Goal: Task Accomplishment & Management: Use online tool/utility

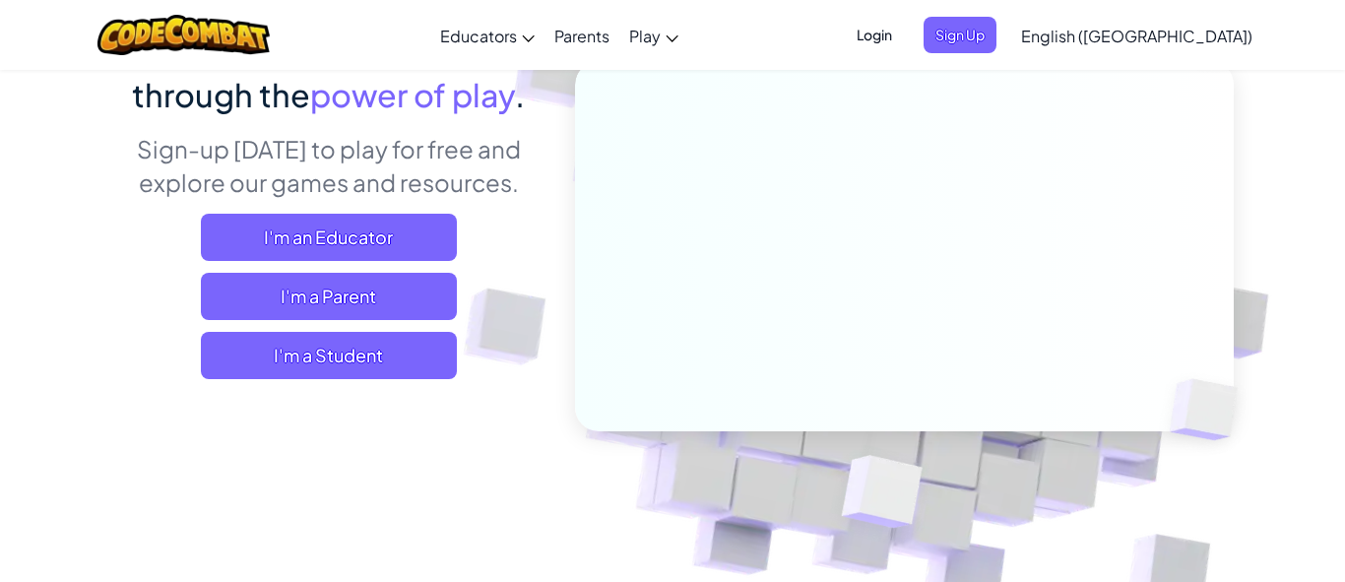
scroll to position [215, 0]
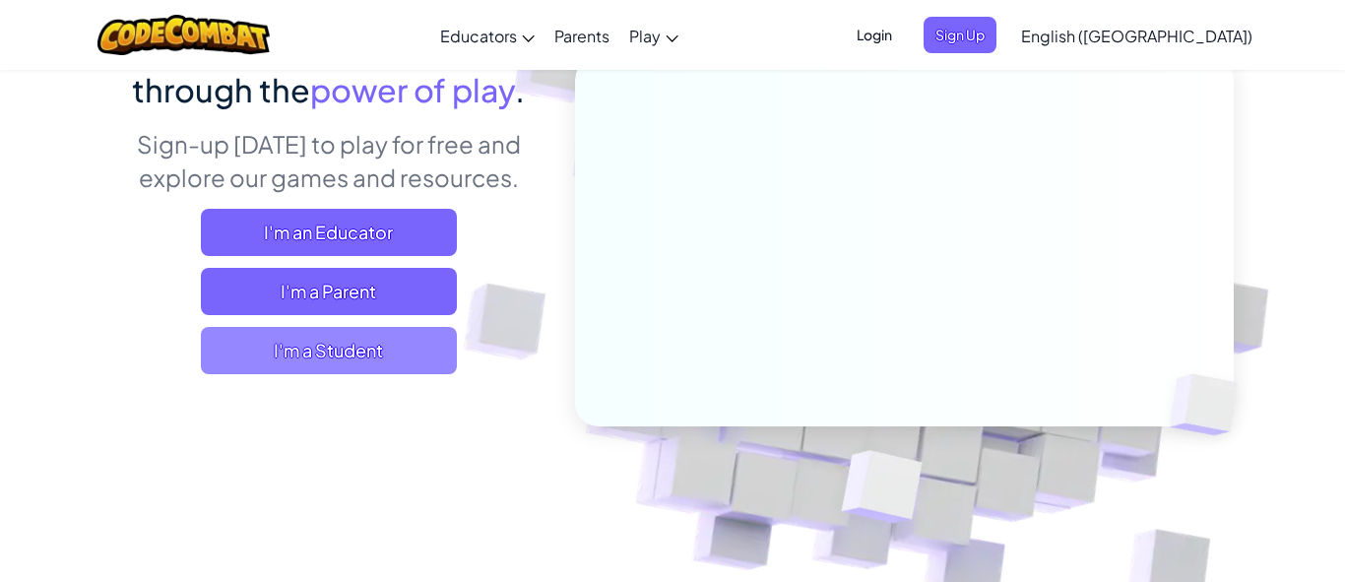
click at [394, 357] on span "I'm a Student" at bounding box center [329, 350] width 256 height 47
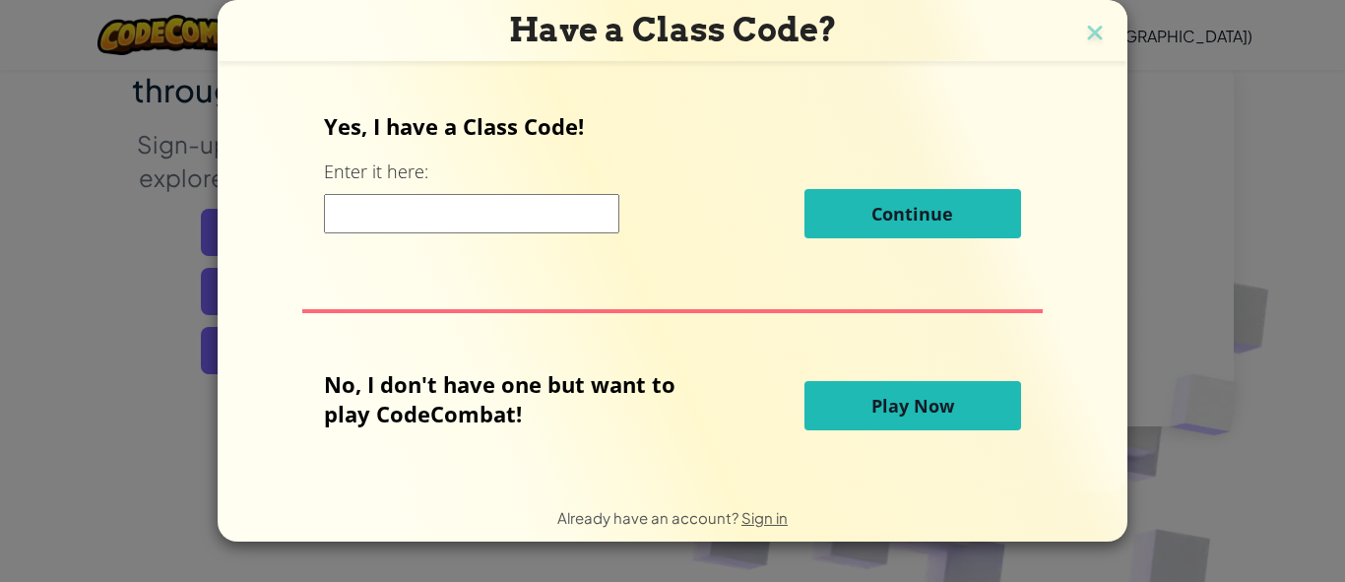
click at [412, 225] on input at bounding box center [471, 213] width 295 height 39
click at [903, 410] on span "Play Now" at bounding box center [912, 406] width 83 height 24
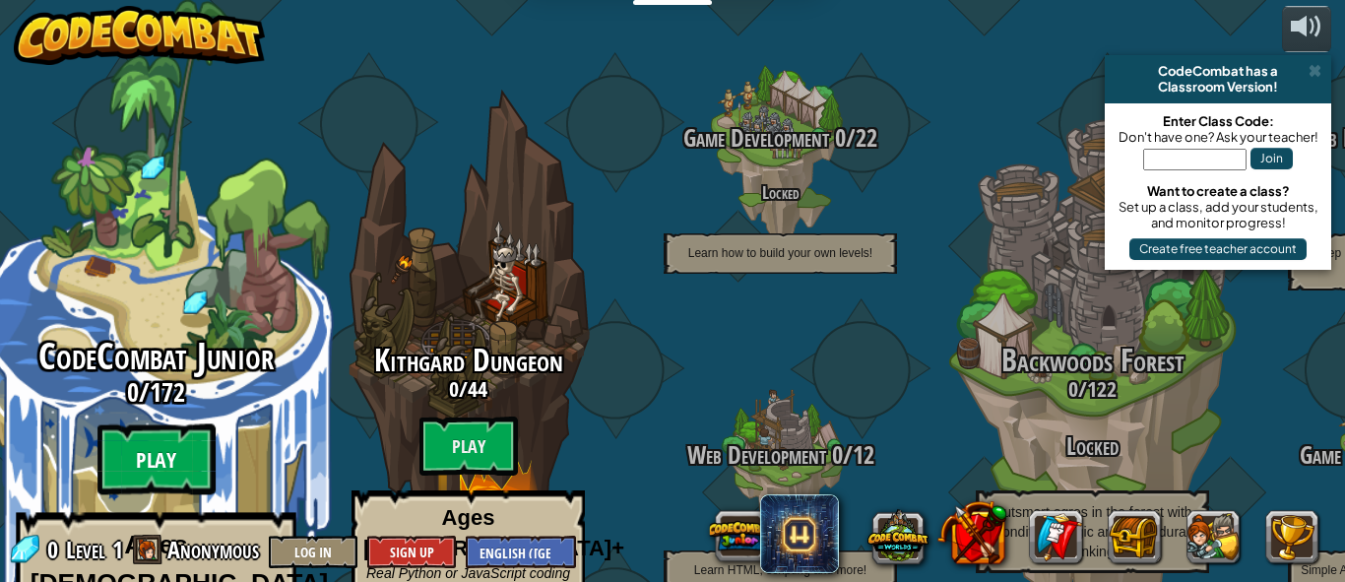
click at [167, 424] on btn "Play" at bounding box center [156, 459] width 118 height 71
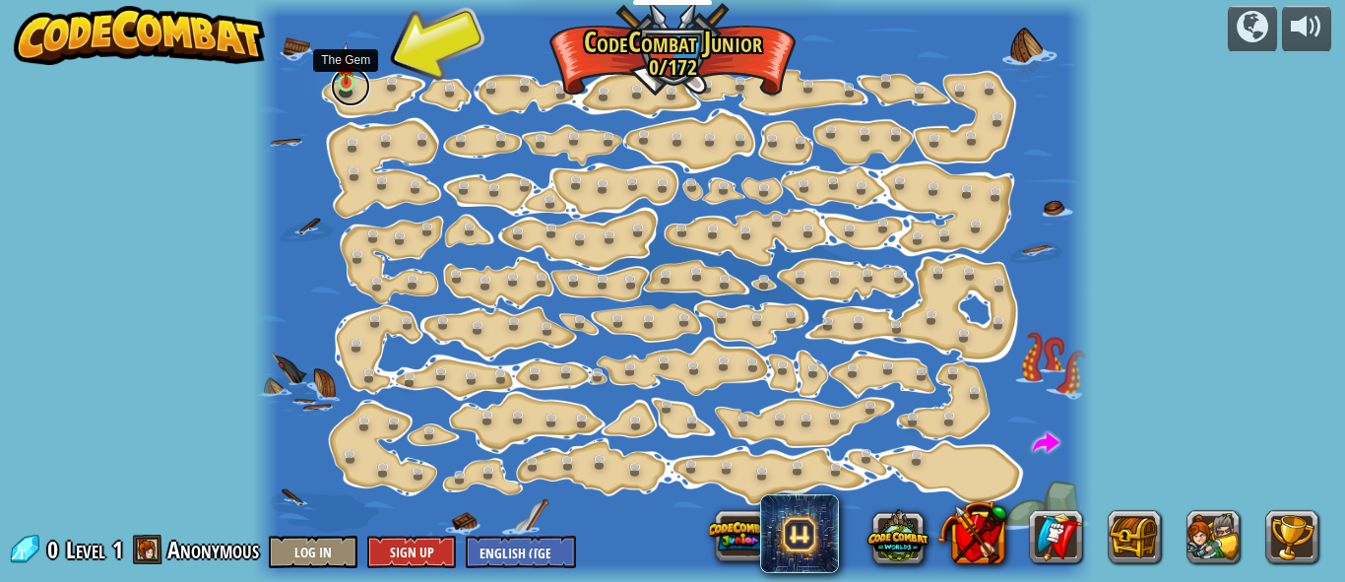
click at [341, 89] on link at bounding box center [350, 86] width 39 height 39
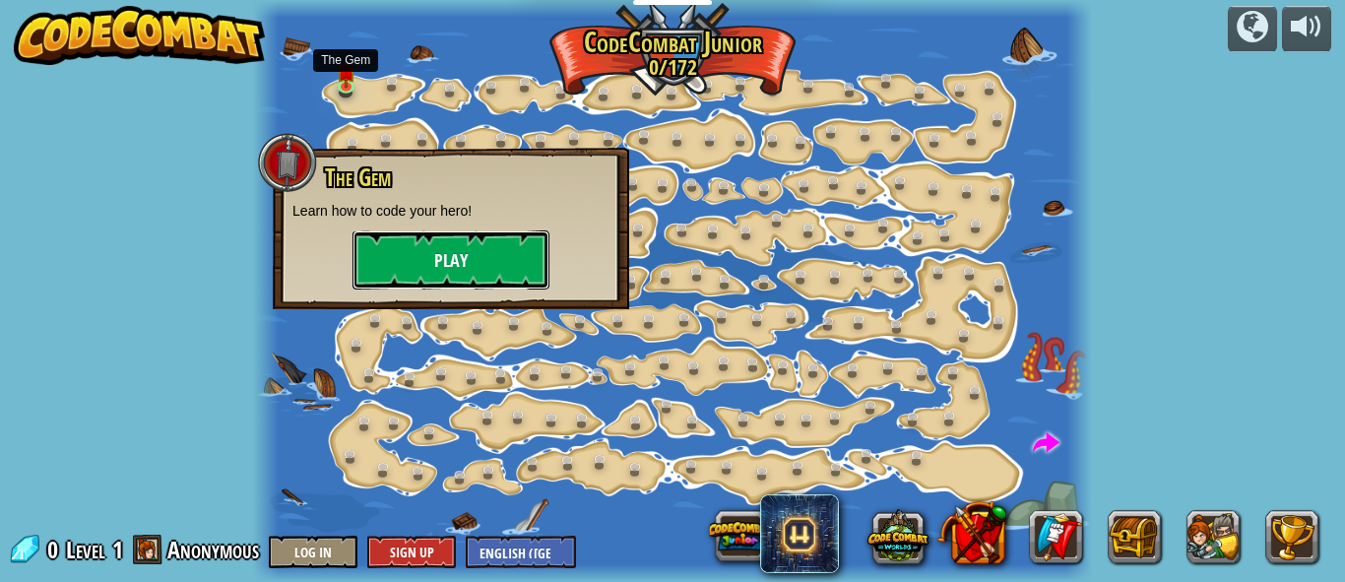
click at [429, 268] on button "Play" at bounding box center [450, 259] width 197 height 59
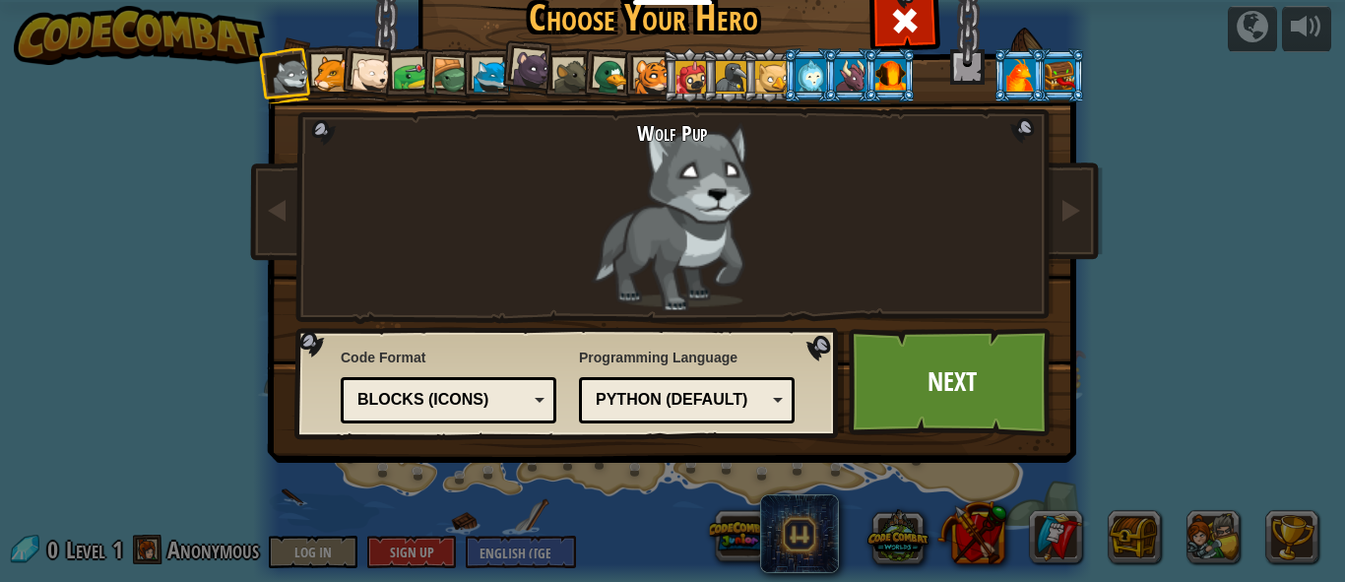
click at [735, 396] on div "Python (Default)" at bounding box center [681, 400] width 170 height 23
click at [751, 367] on div "Programming Language Python (Default) JavaScript Lua C++ Java (Experimental) Py…" at bounding box center [687, 386] width 216 height 86
click at [445, 396] on div "Blocks (Icons)" at bounding box center [442, 400] width 170 height 23
click at [375, 80] on div at bounding box center [370, 74] width 39 height 39
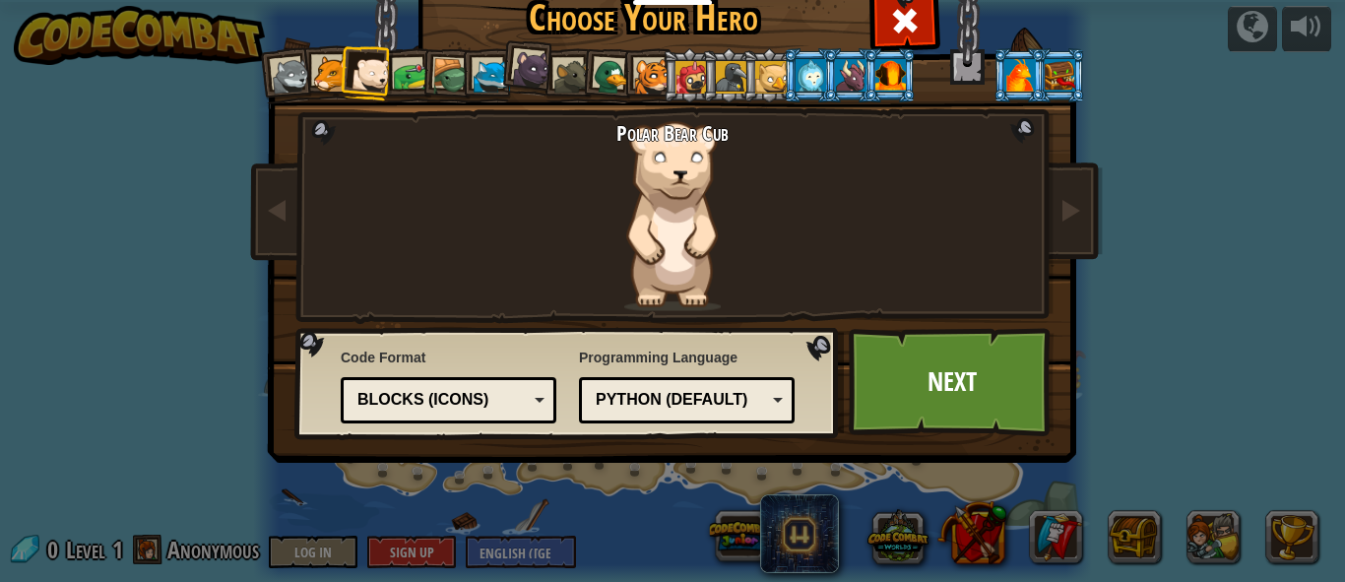
click at [455, 70] on div at bounding box center [450, 76] width 37 height 37
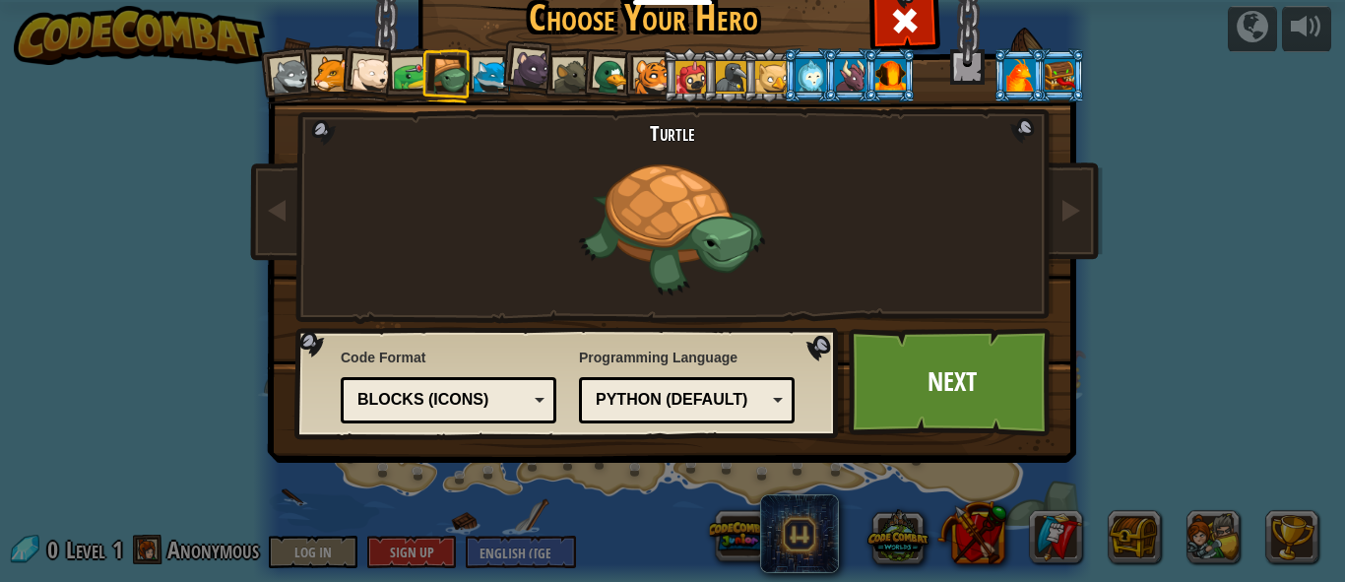
click at [853, 77] on div at bounding box center [850, 74] width 31 height 31
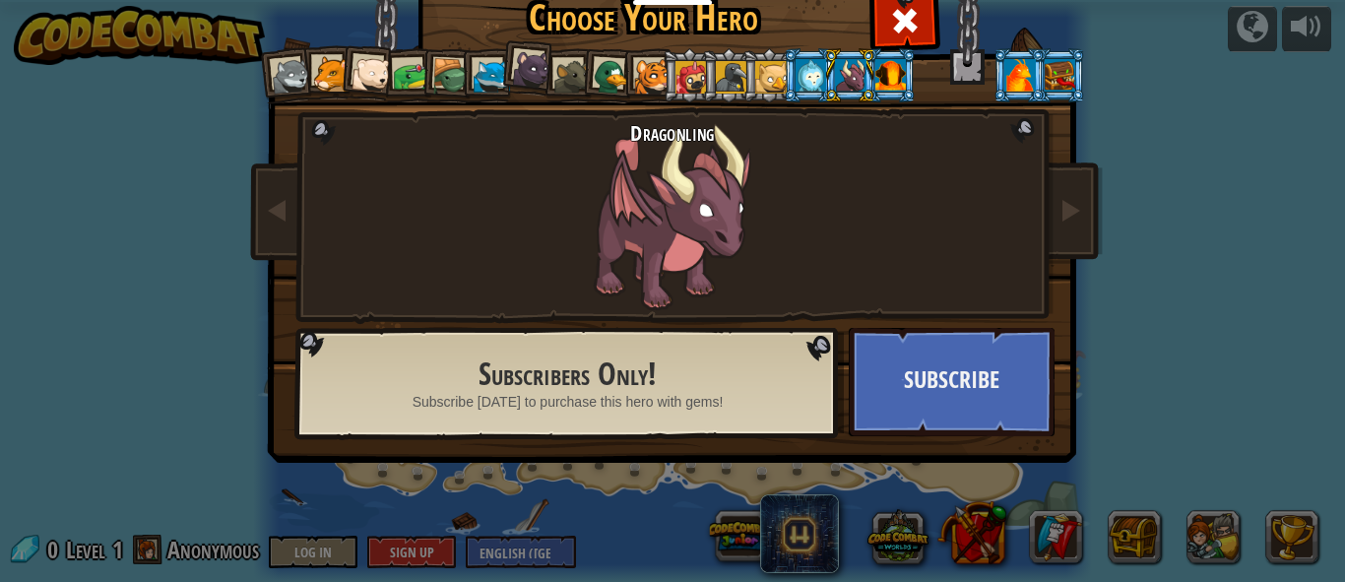
click at [660, 78] on div at bounding box center [652, 77] width 36 height 36
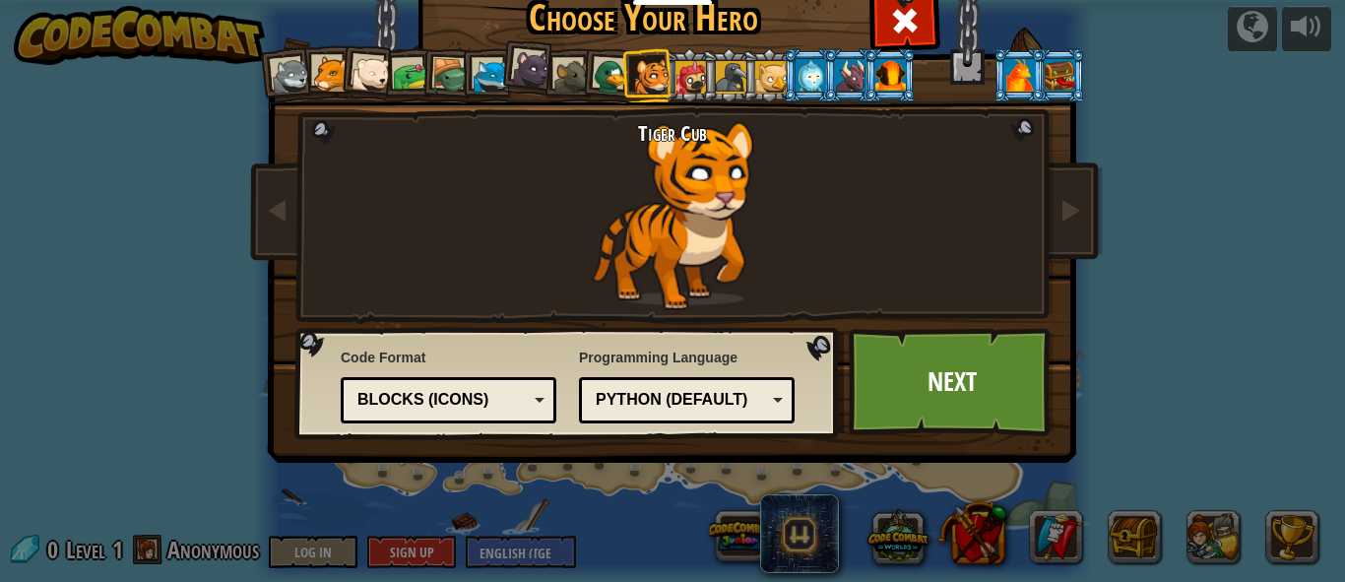
click at [676, 76] on div at bounding box center [690, 76] width 31 height 31
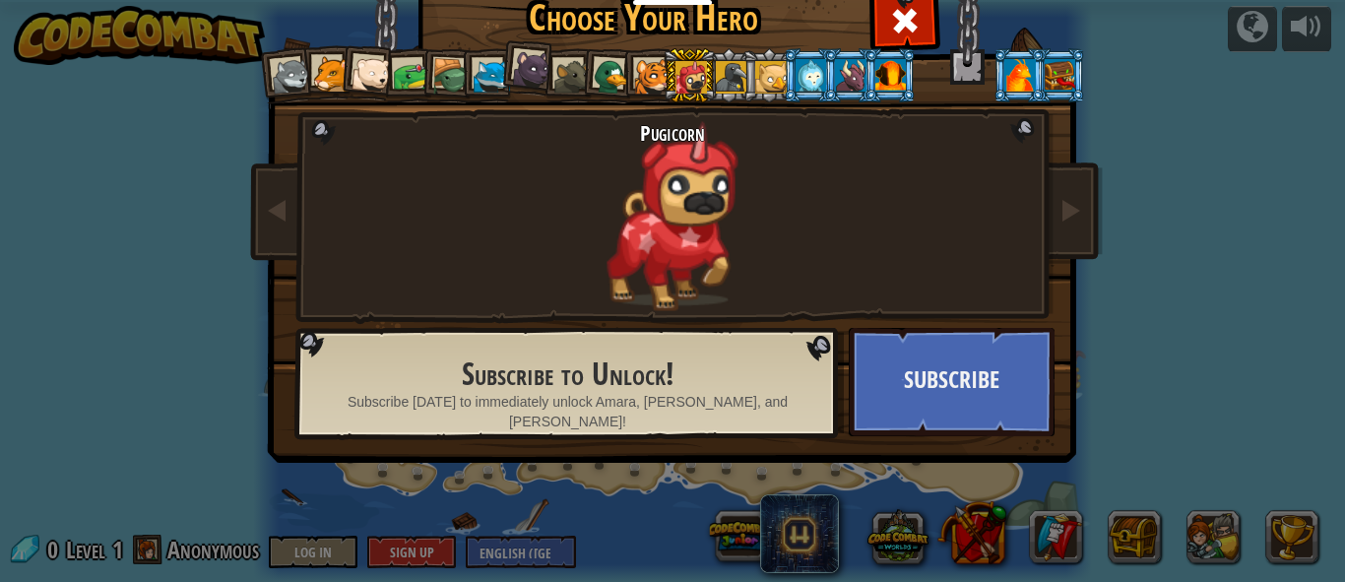
click at [612, 77] on div at bounding box center [612, 77] width 38 height 38
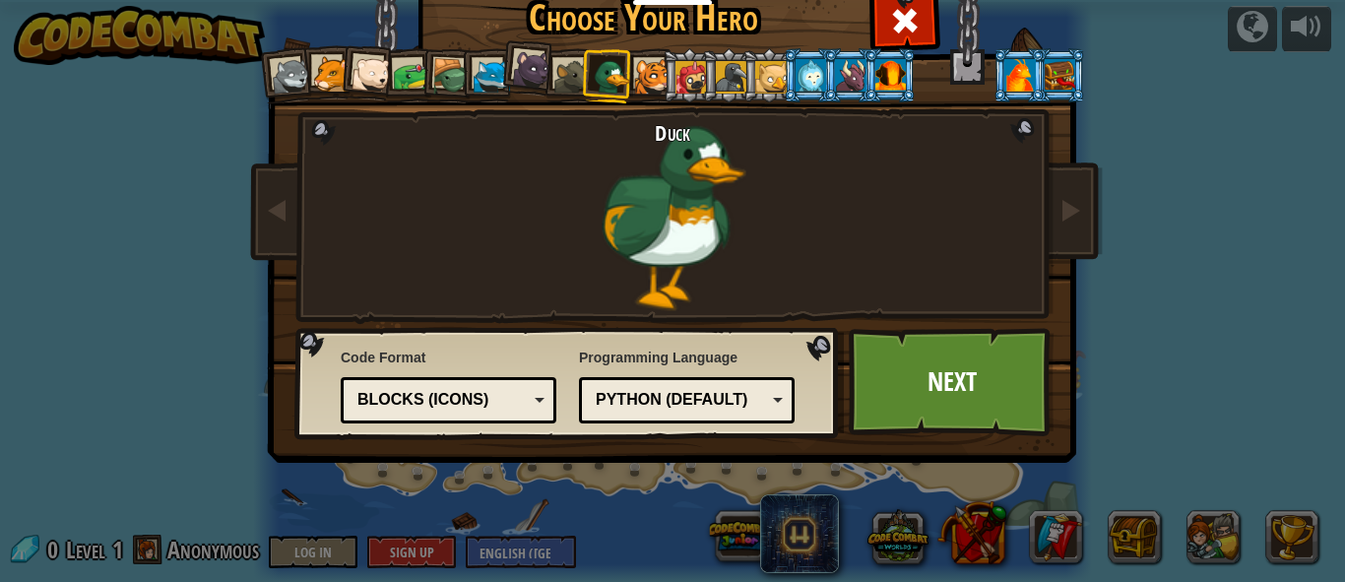
click at [487, 75] on div at bounding box center [491, 77] width 36 height 36
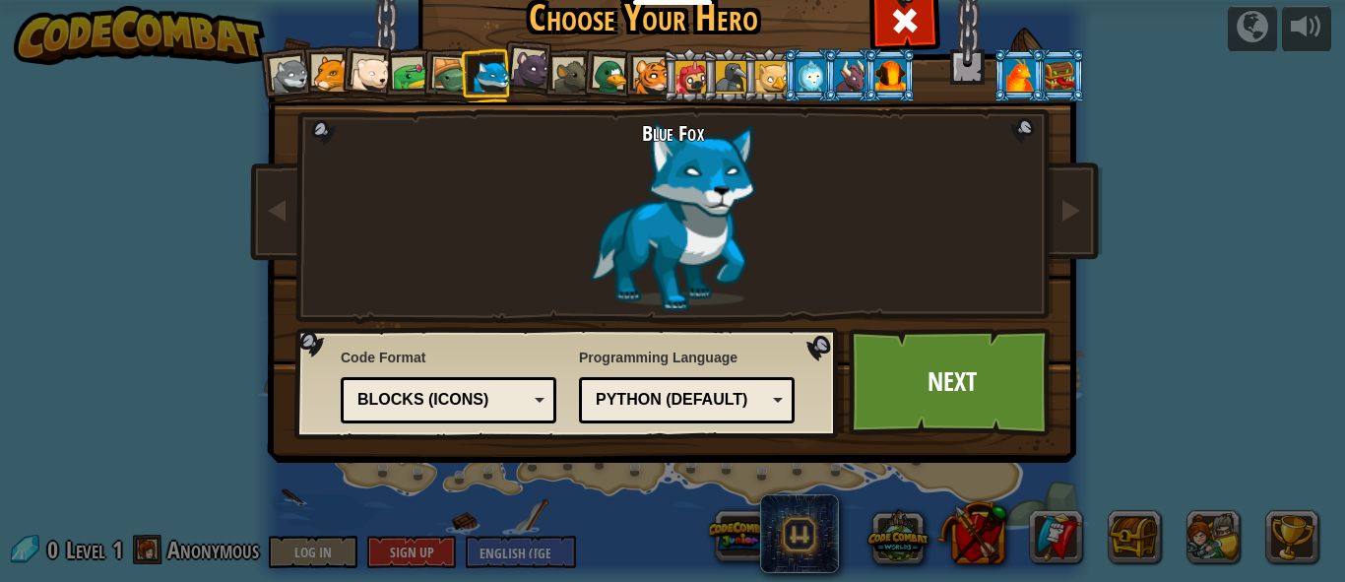
click at [381, 75] on div at bounding box center [370, 74] width 39 height 39
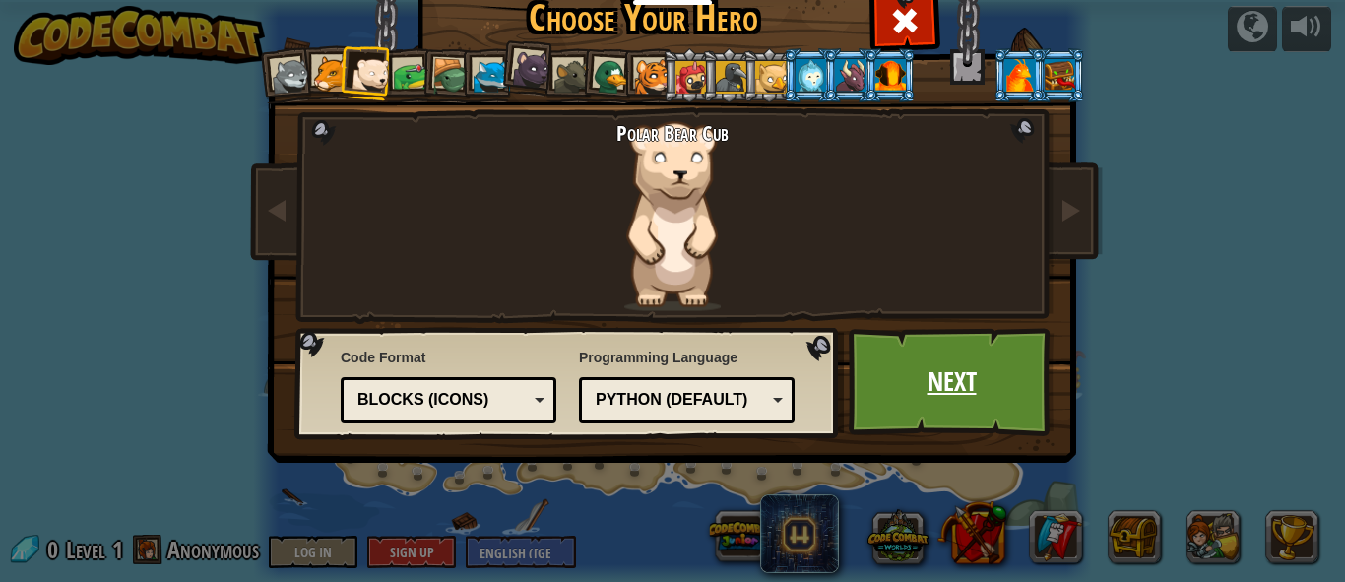
click at [924, 382] on link "Next" at bounding box center [951, 382] width 206 height 108
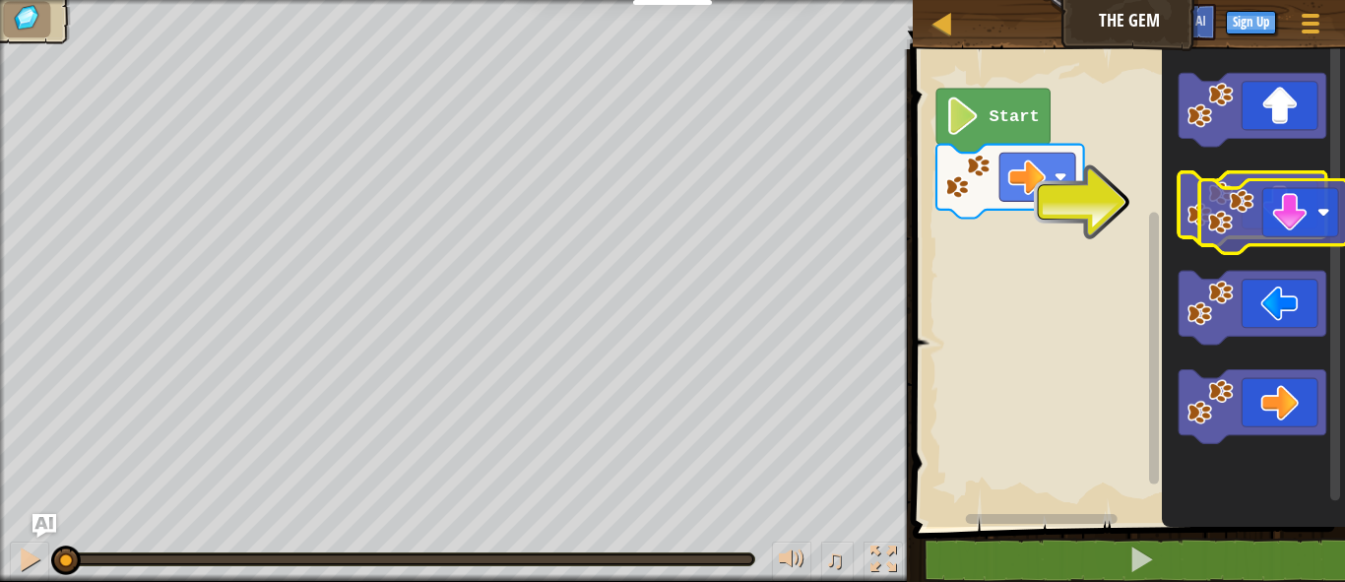
click at [1289, 201] on icon "Blockly Workspace" at bounding box center [1252, 209] width 148 height 74
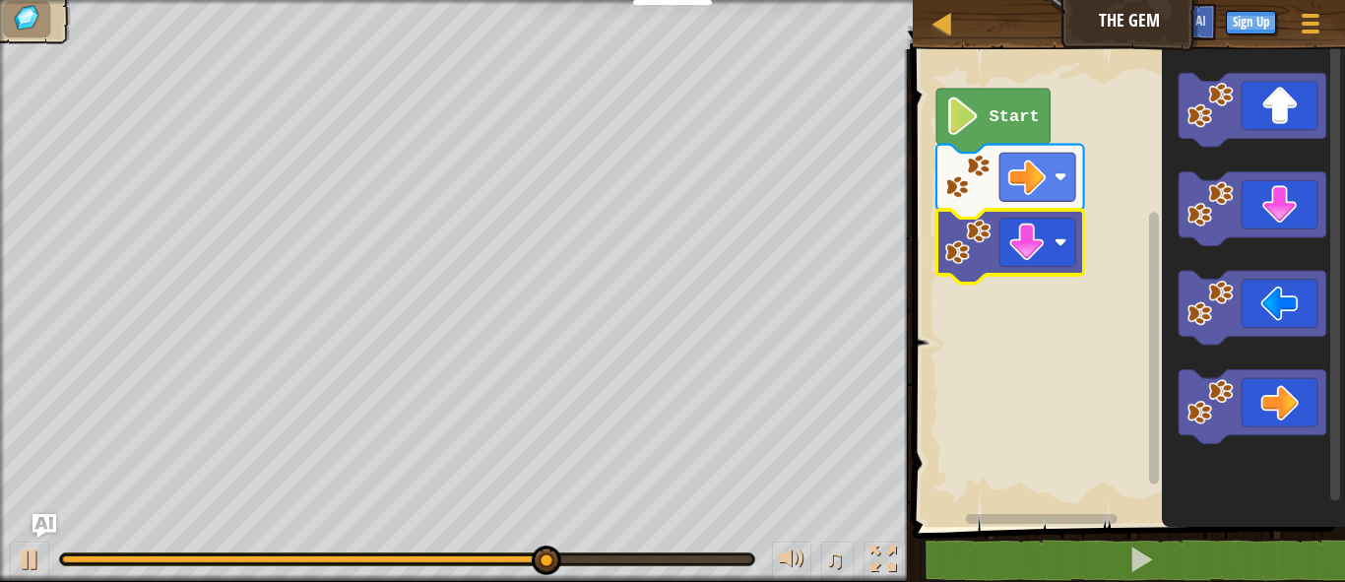
click at [997, 127] on icon "Blockly Workspace" at bounding box center [992, 121] width 113 height 64
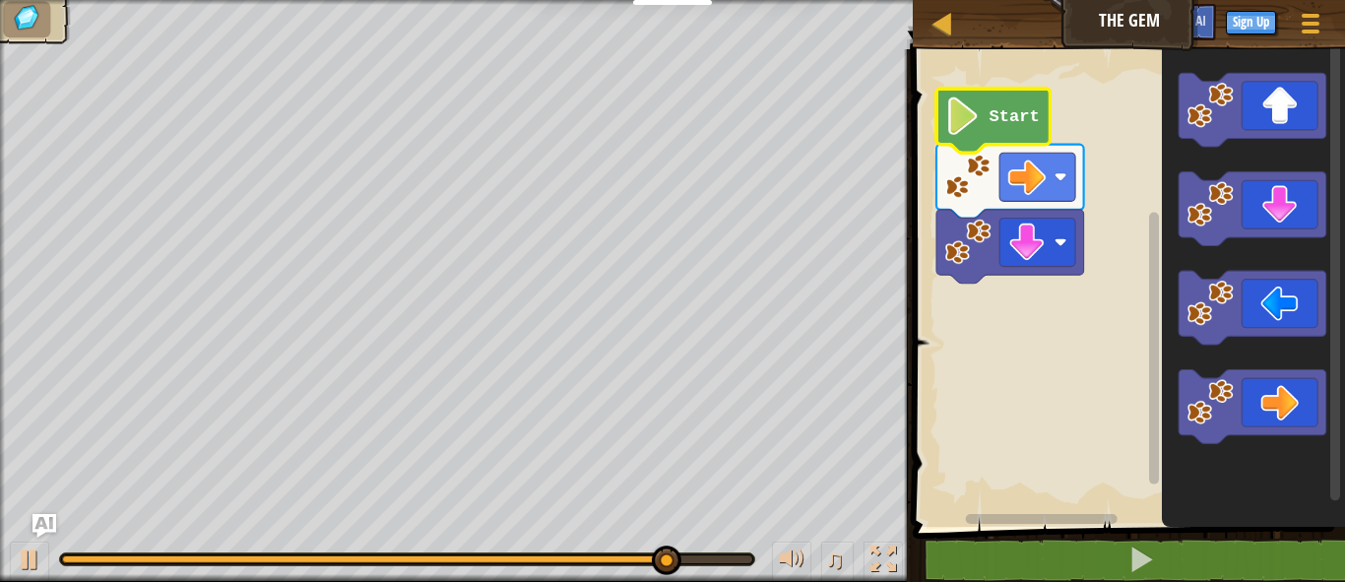
click at [969, 298] on rect "Blockly Workspace" at bounding box center [1126, 282] width 438 height 487
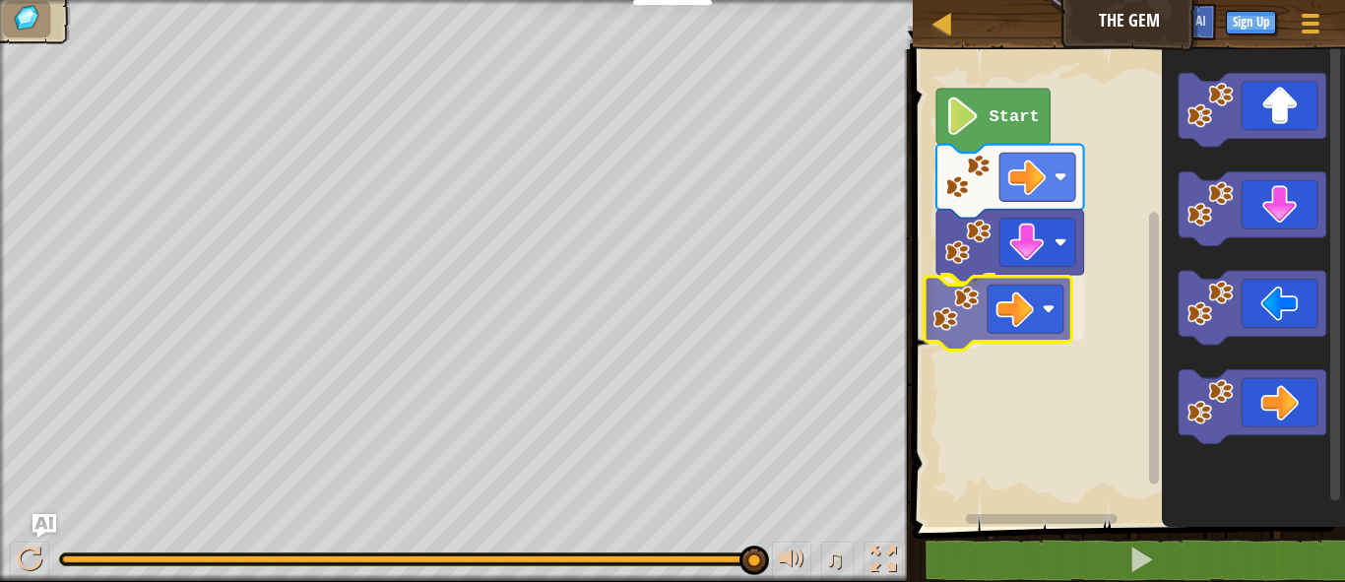
click at [1033, 313] on div "Start" at bounding box center [1126, 282] width 438 height 487
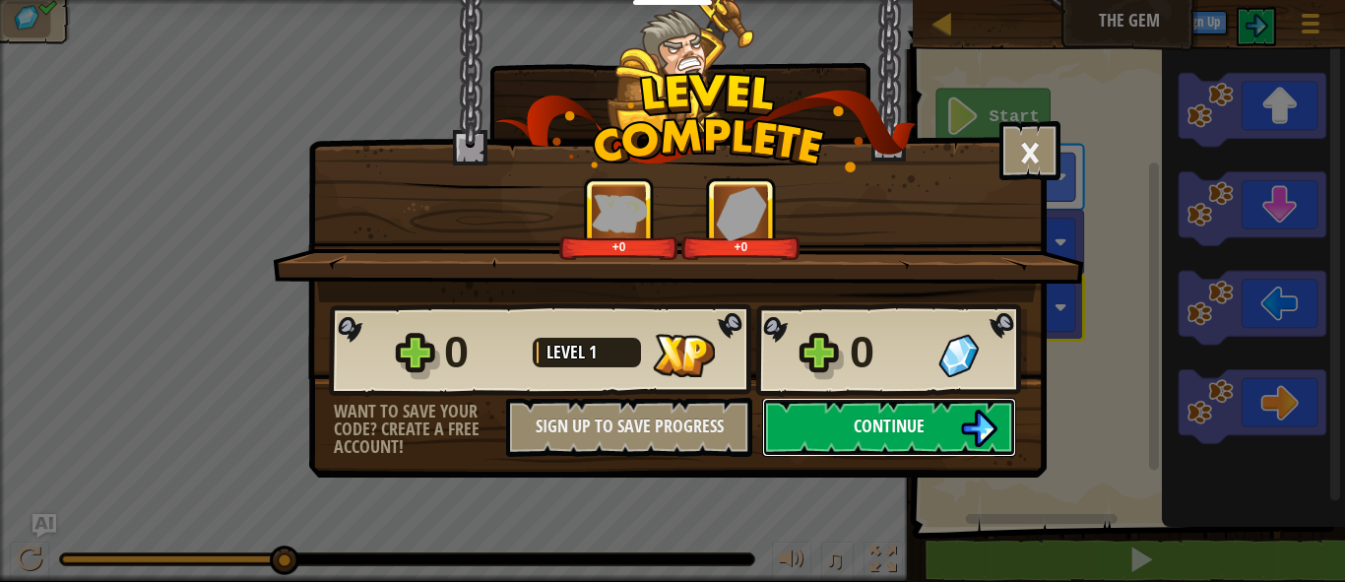
click at [887, 425] on span "Continue" at bounding box center [888, 425] width 71 height 25
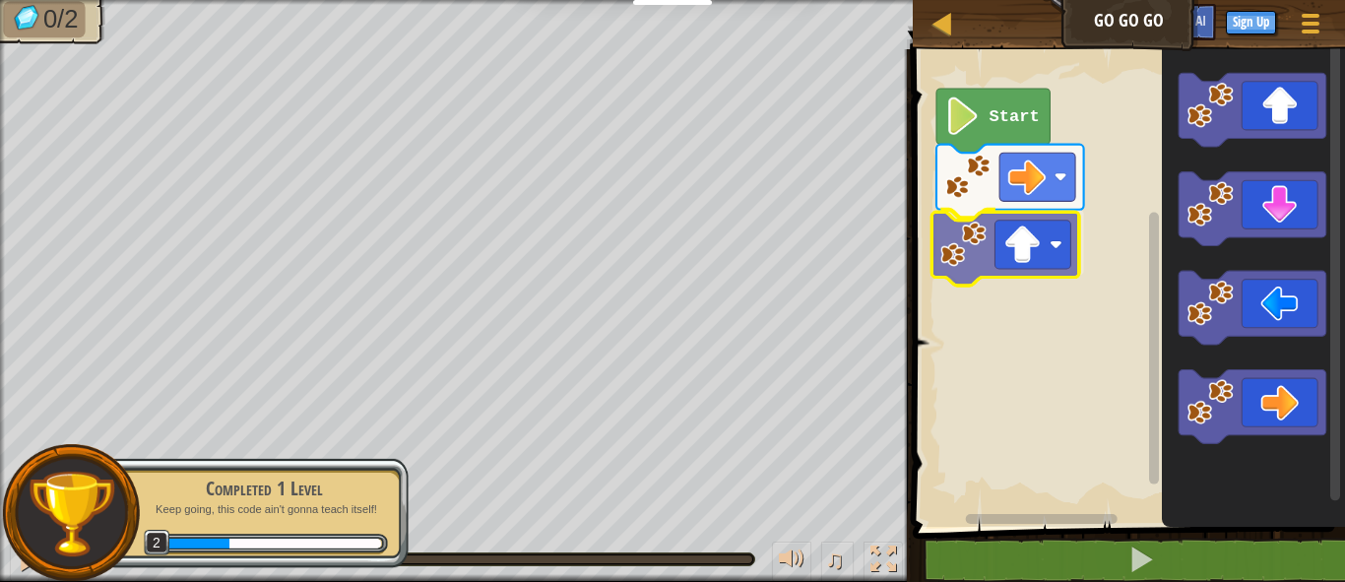
click at [1018, 263] on div "Start" at bounding box center [1126, 282] width 438 height 487
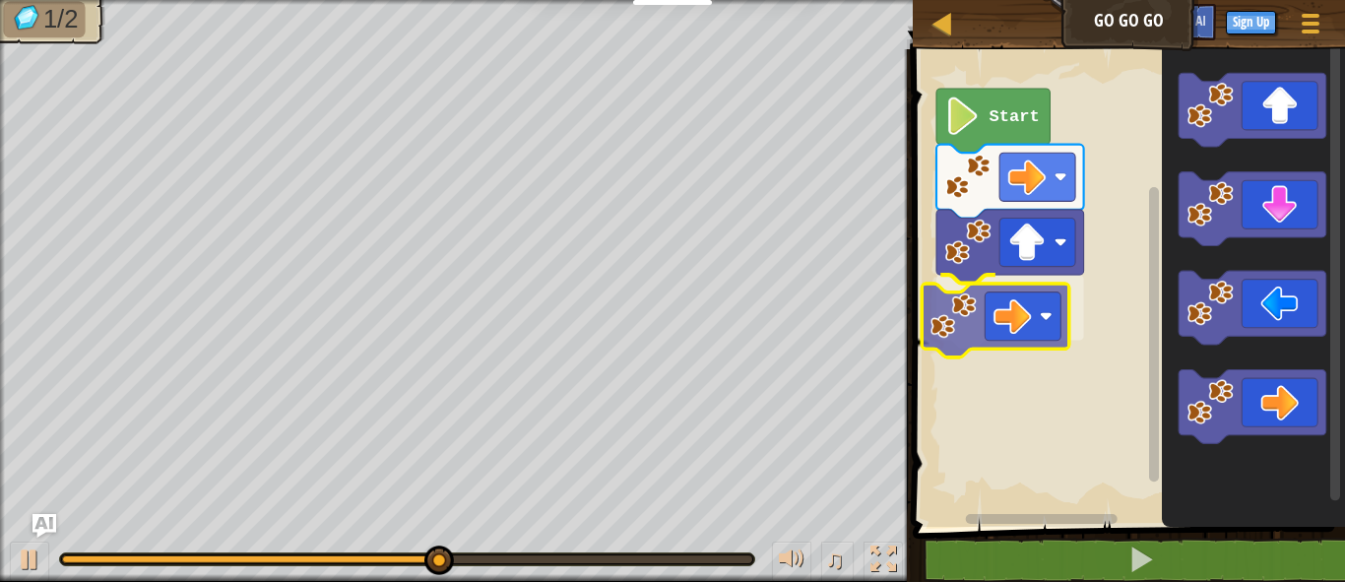
click at [1018, 326] on div "Start" at bounding box center [1126, 282] width 438 height 487
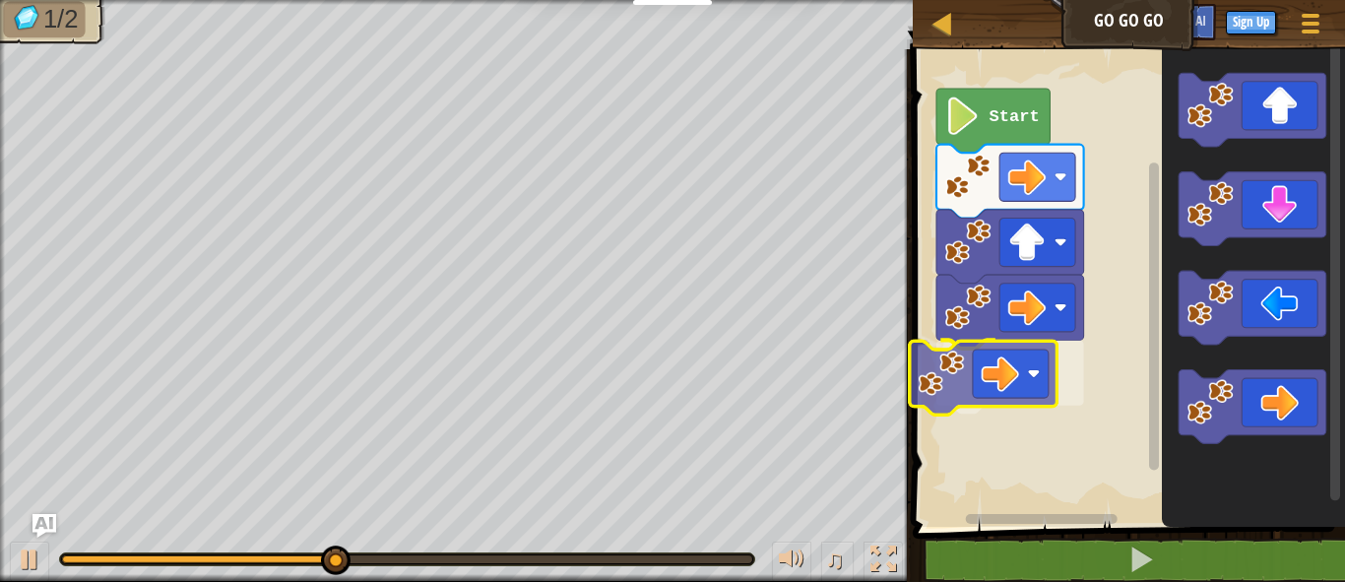
click at [1058, 383] on div "Start" at bounding box center [1126, 282] width 438 height 487
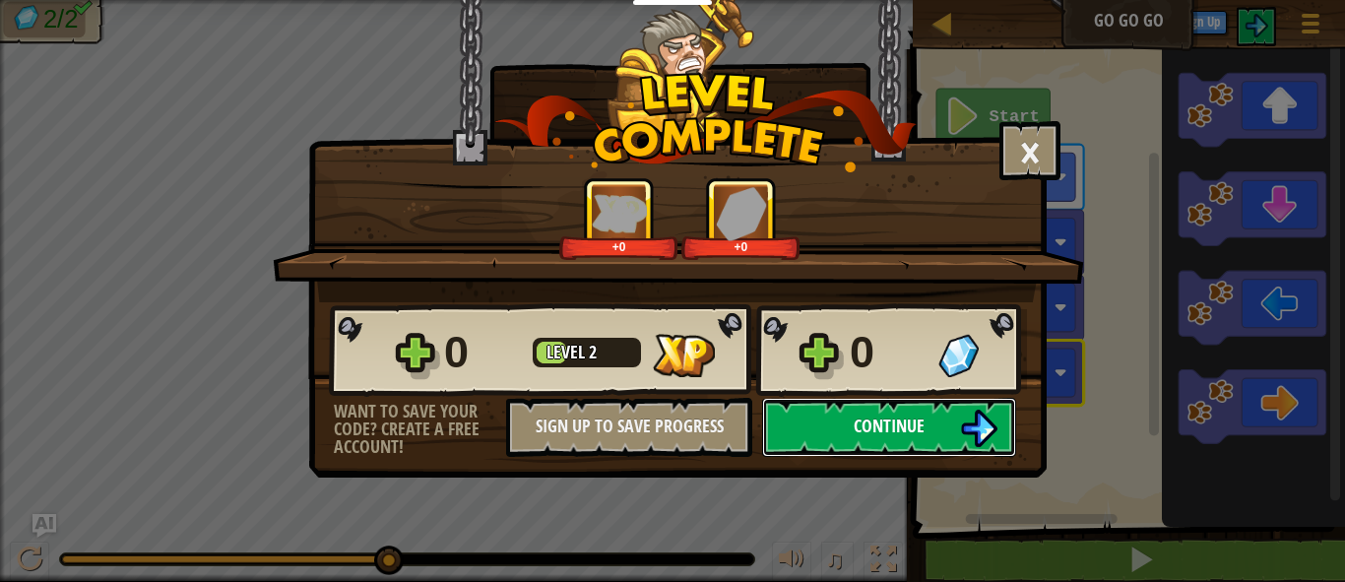
click at [913, 417] on span "Continue" at bounding box center [888, 425] width 71 height 25
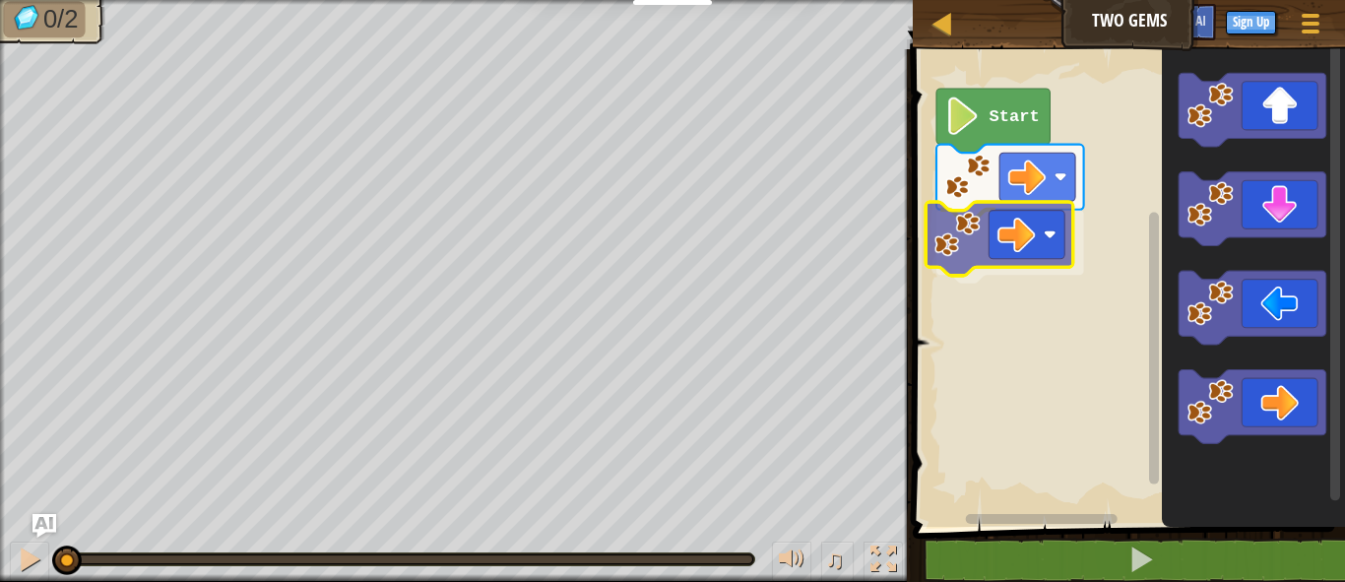
click at [980, 206] on div "Start" at bounding box center [1126, 282] width 438 height 487
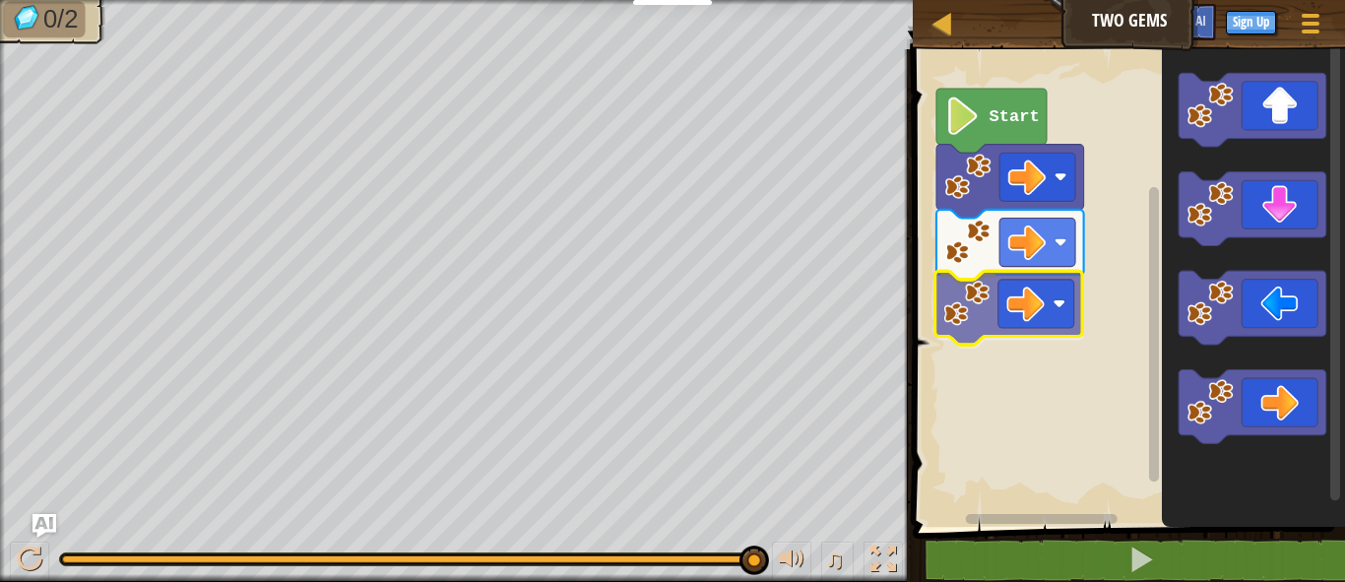
click at [1044, 287] on div "Start" at bounding box center [1126, 282] width 438 height 487
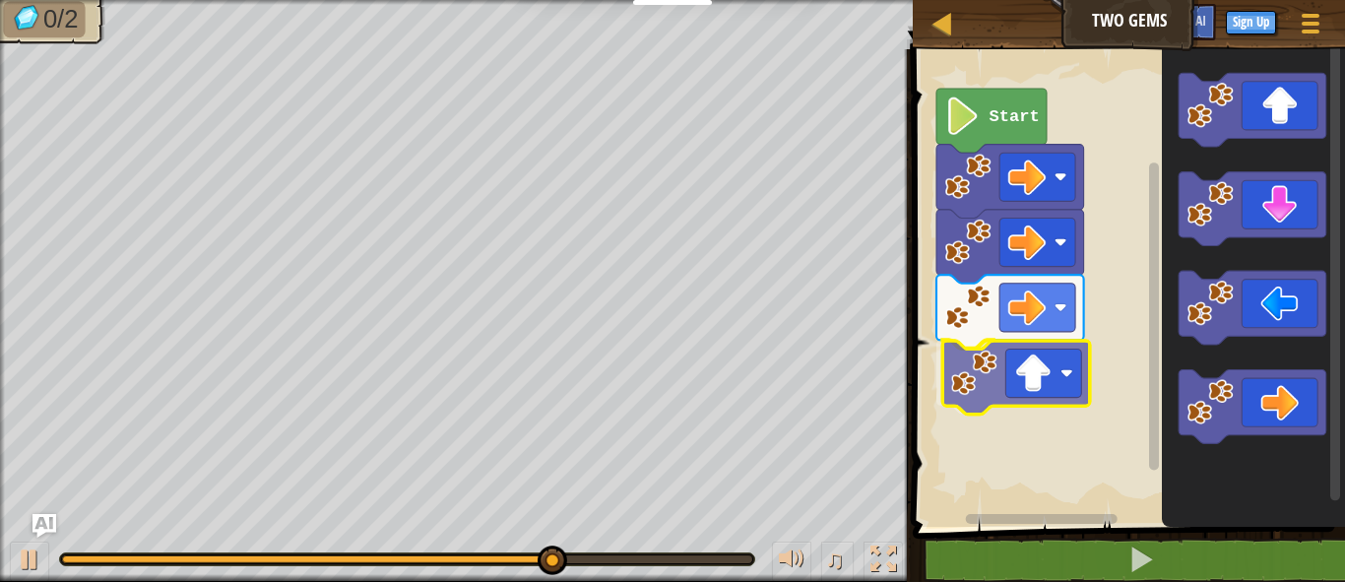
click at [1027, 378] on div "Start" at bounding box center [1126, 282] width 438 height 487
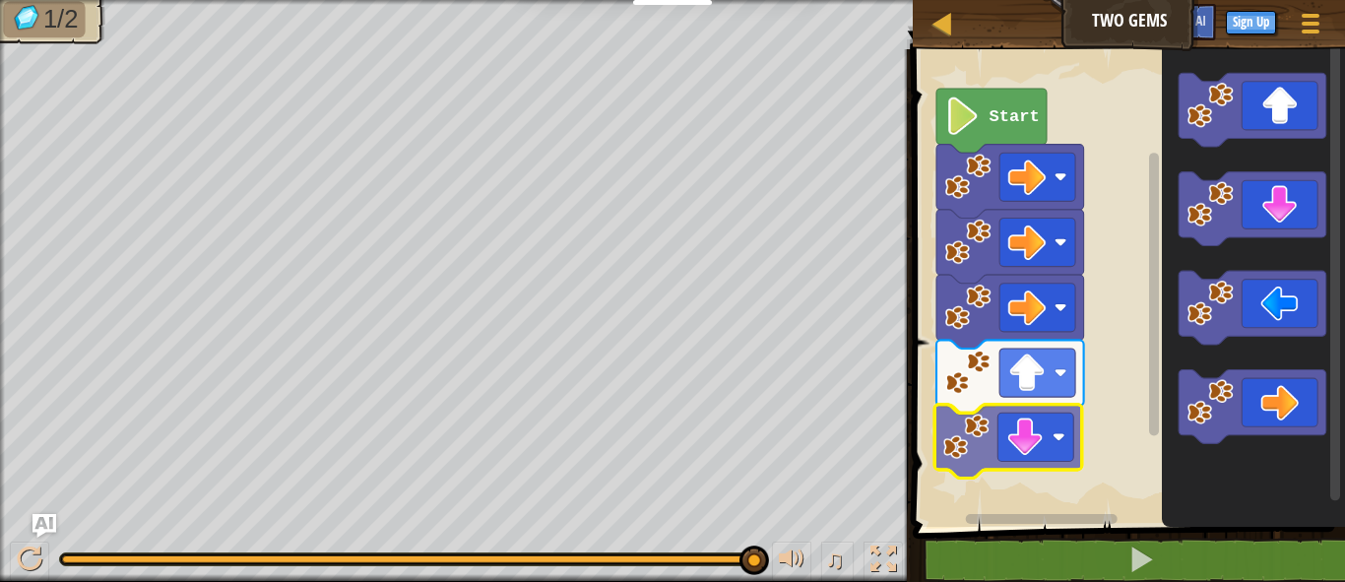
click at [1045, 462] on div "Start" at bounding box center [1126, 282] width 438 height 487
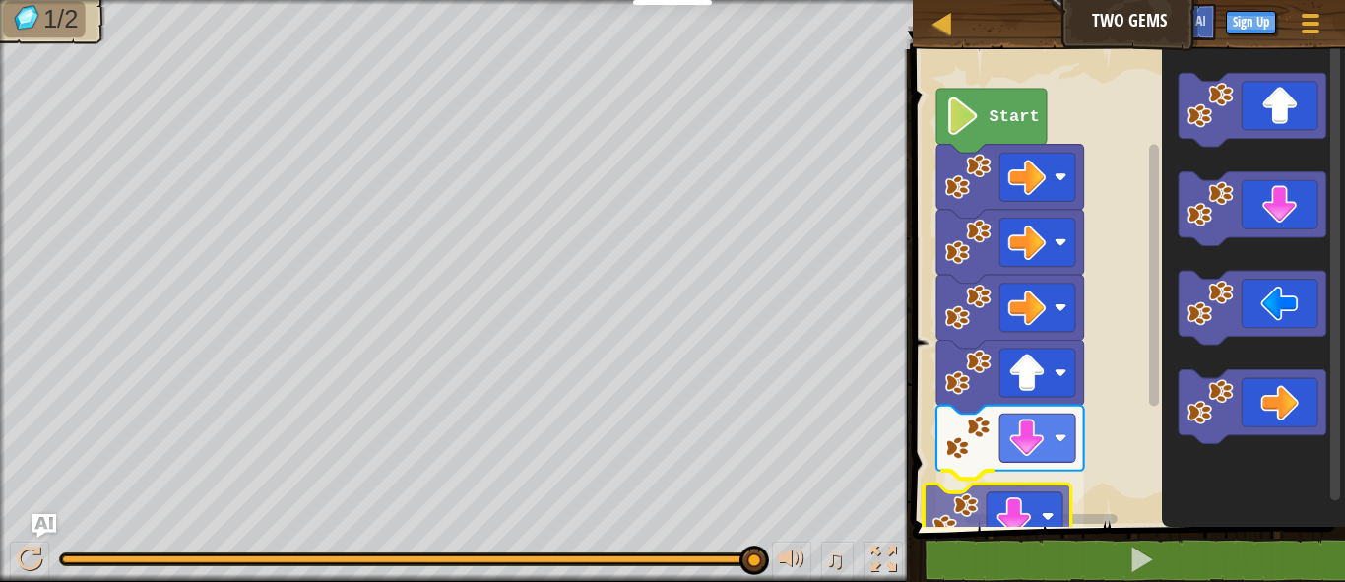
click at [1029, 536] on div "1 2 go ( 'right' ) הההההההההההההההההההההההההההההההההההההההההההההההההההההההההההה…" at bounding box center [1126, 347] width 438 height 576
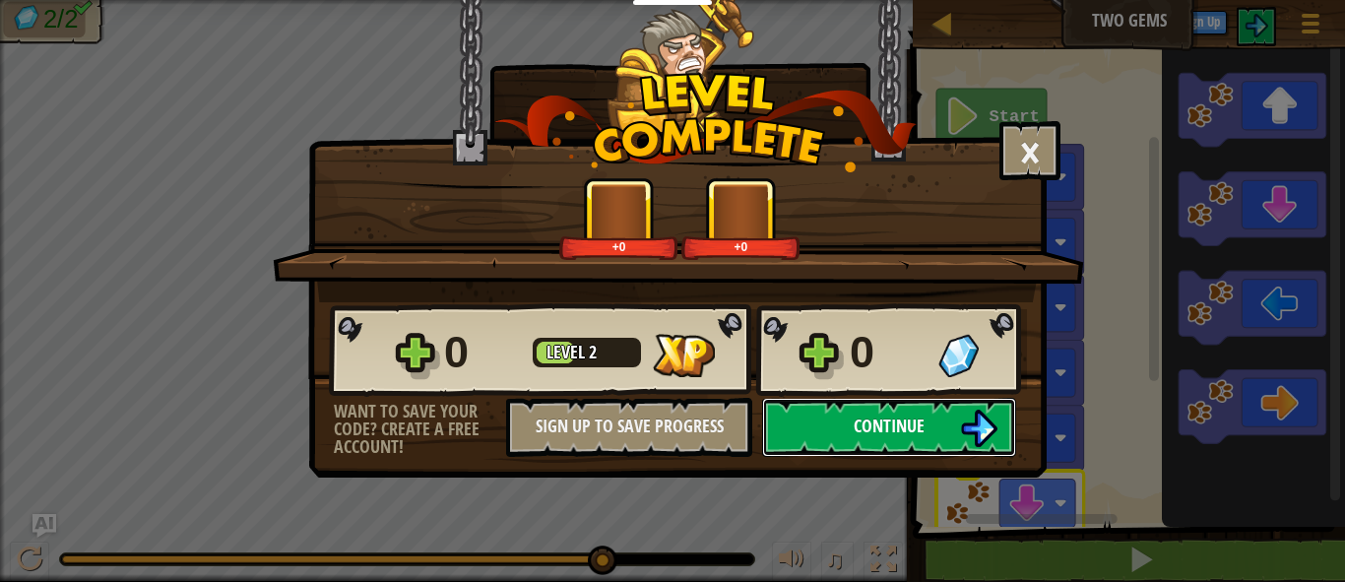
click at [902, 422] on span "Continue" at bounding box center [888, 425] width 71 height 25
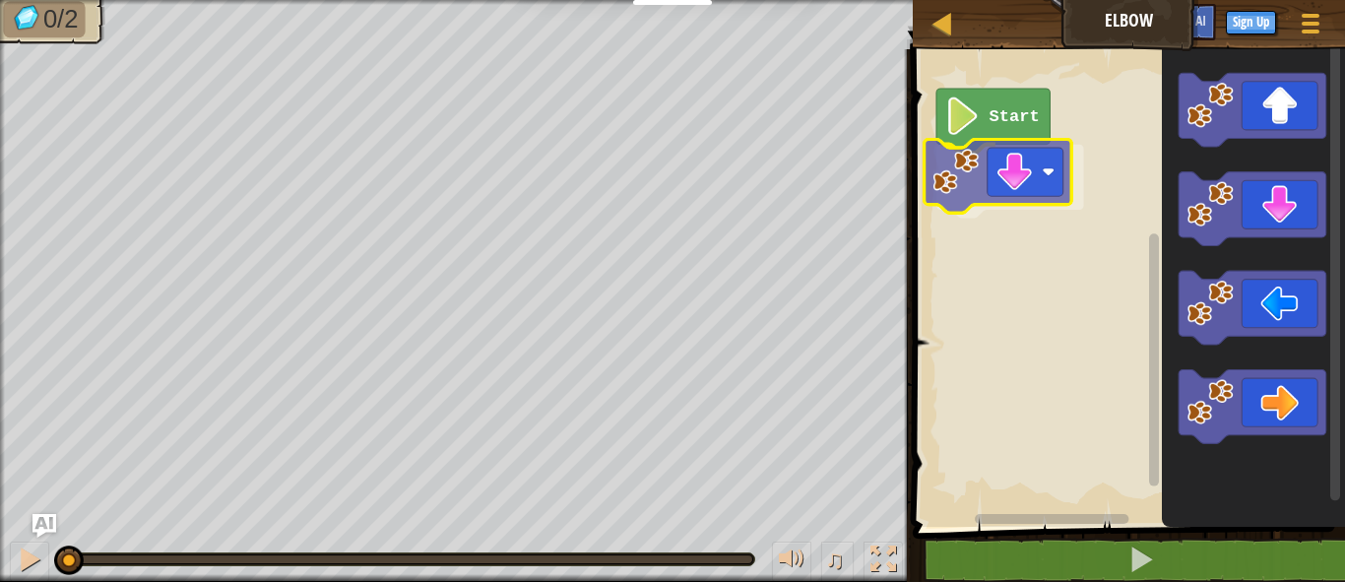
click at [1000, 158] on div "Start" at bounding box center [1126, 282] width 438 height 487
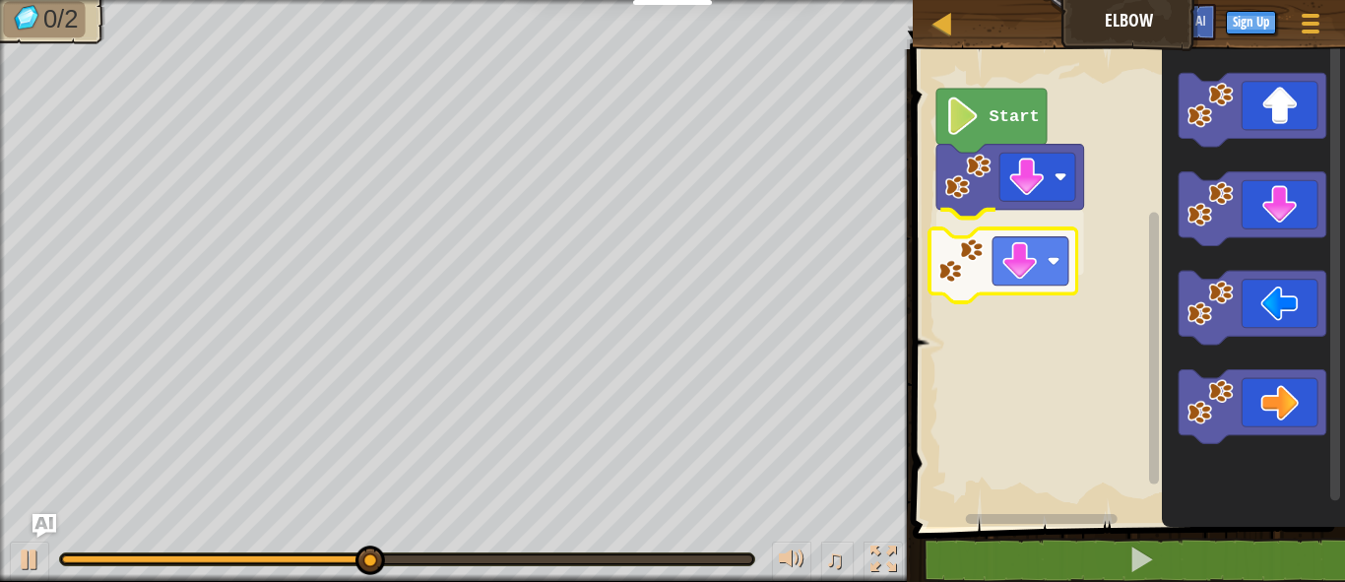
click at [1032, 280] on div "Start" at bounding box center [1126, 282] width 438 height 487
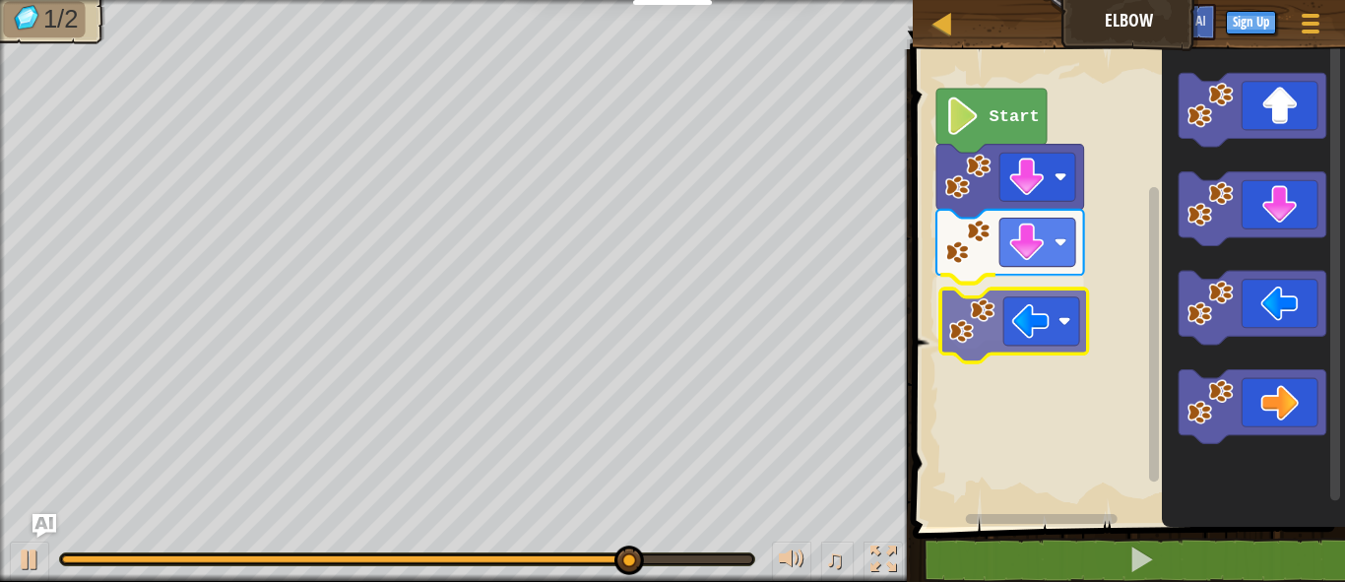
click at [1001, 331] on div "Start" at bounding box center [1126, 282] width 438 height 487
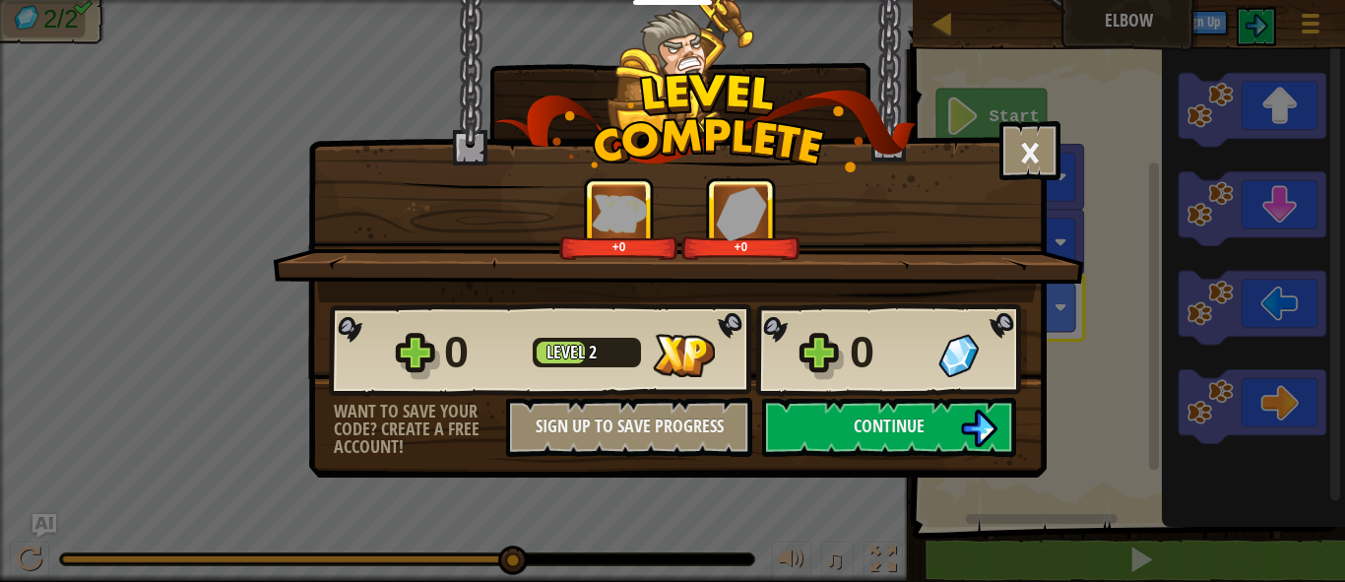
click at [896, 390] on div "0 Level 2 0" at bounding box center [678, 350] width 698 height 94
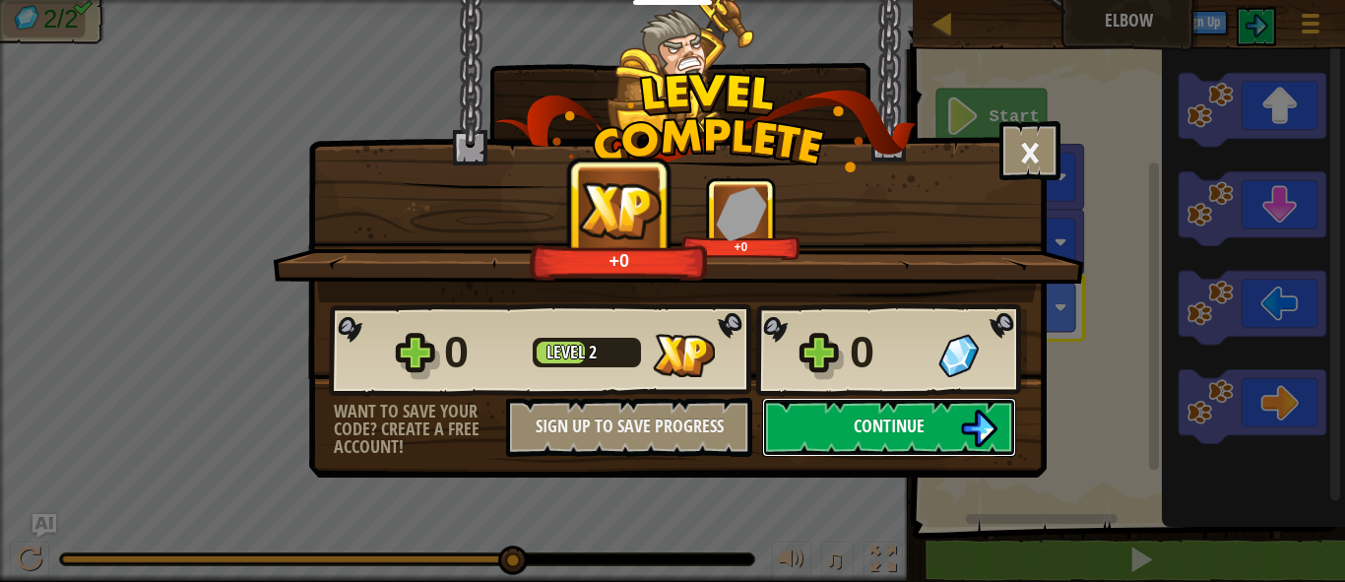
click at [901, 424] on span "Continue" at bounding box center [888, 425] width 71 height 25
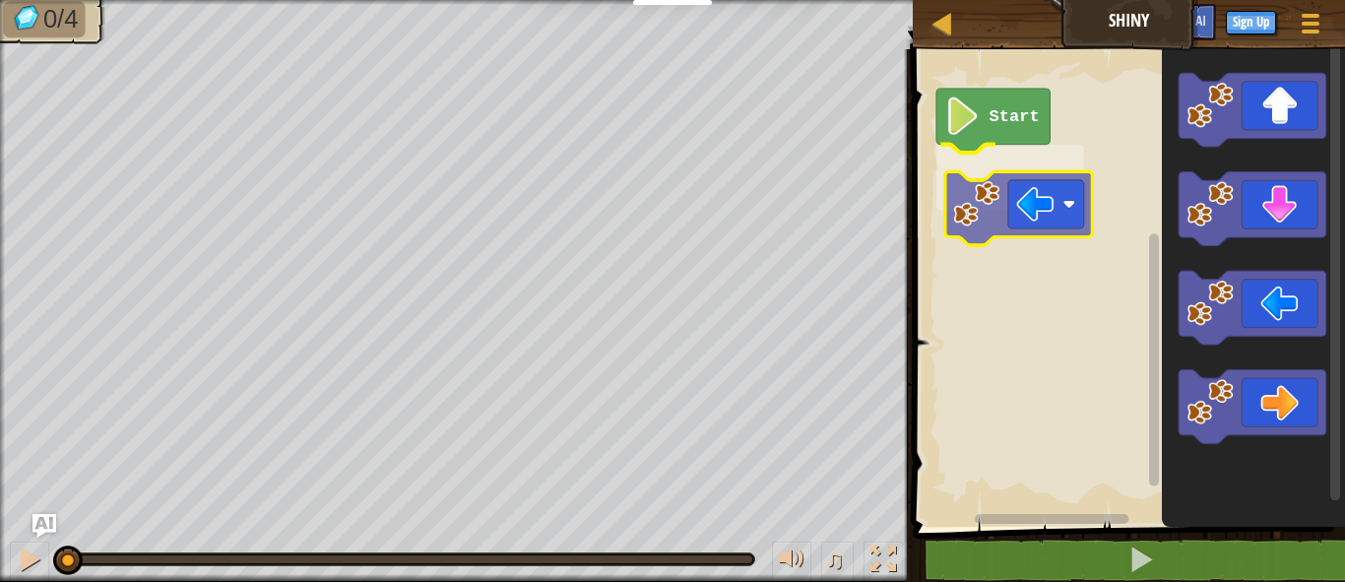
click at [1008, 210] on div "Start" at bounding box center [1126, 282] width 438 height 487
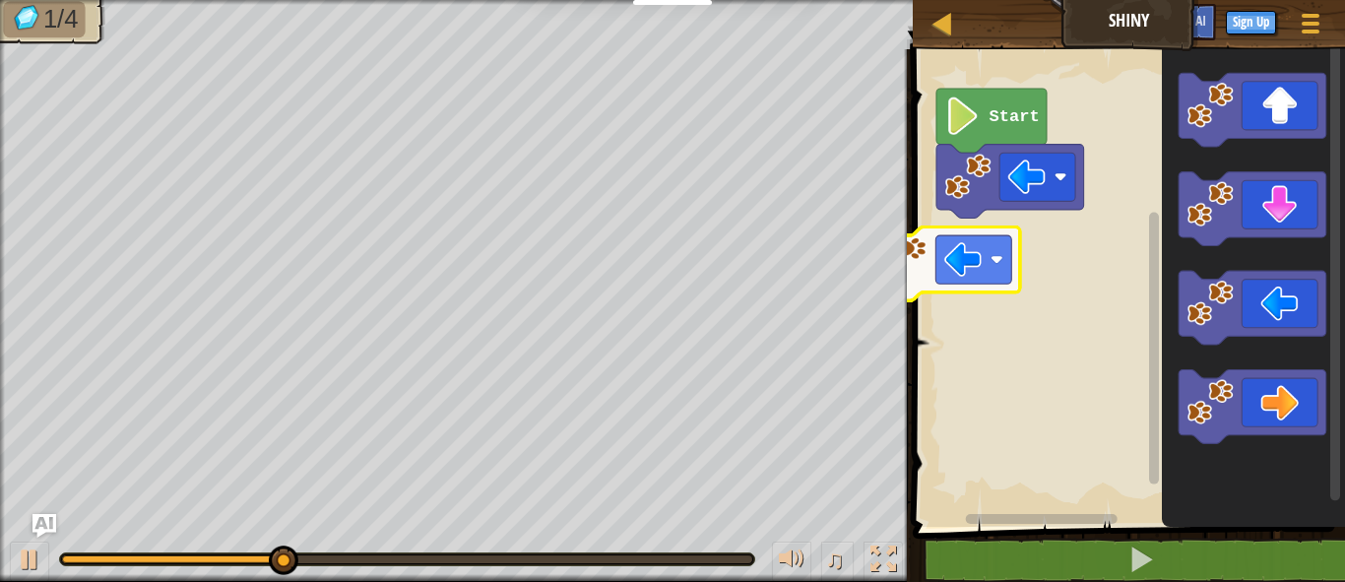
click at [974, 284] on div "Start" at bounding box center [1126, 282] width 438 height 487
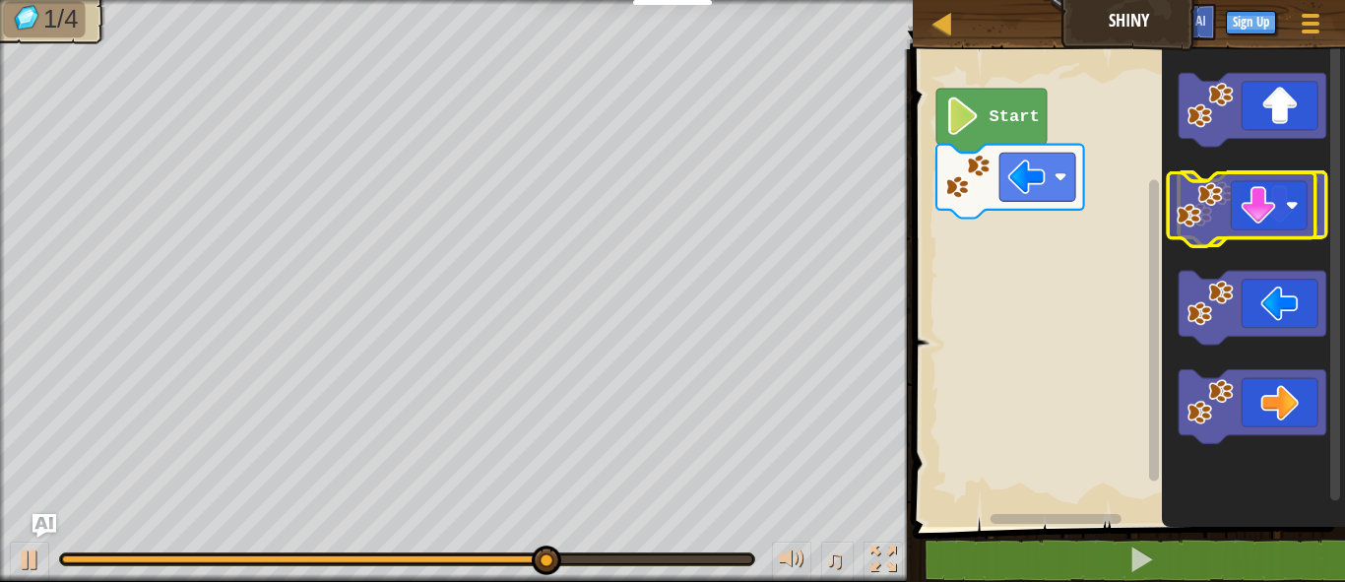
click at [1255, 209] on icon "Blockly Workspace" at bounding box center [1252, 209] width 148 height 74
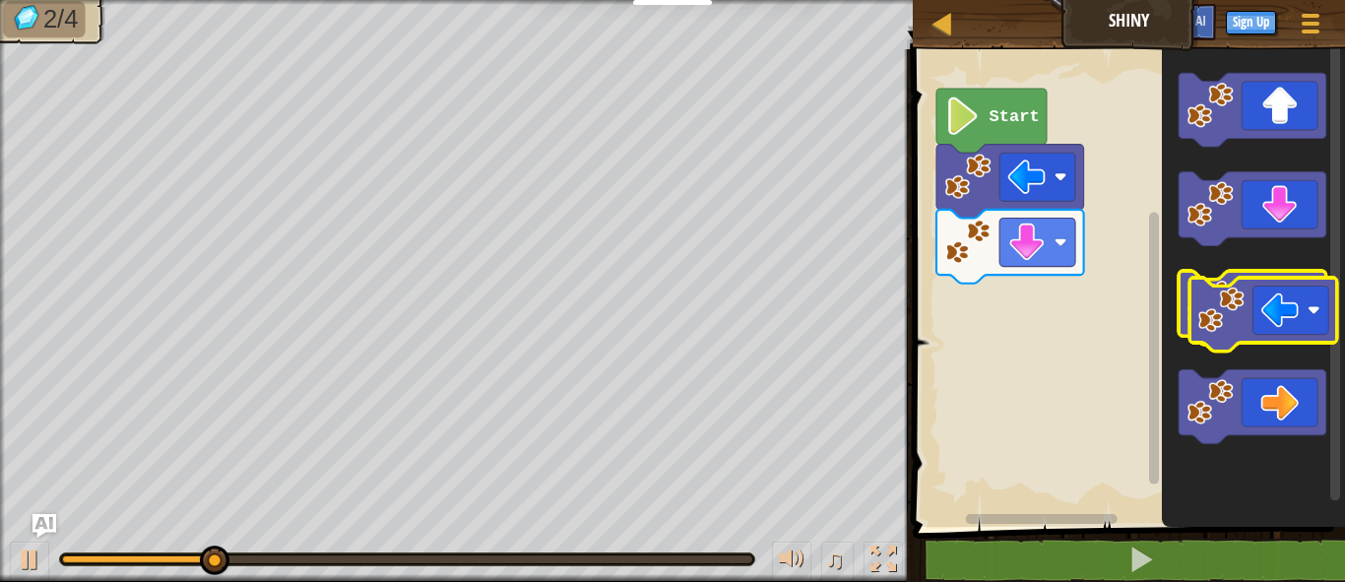
click at [1323, 335] on icon "Blockly Workspace" at bounding box center [1252, 308] width 148 height 74
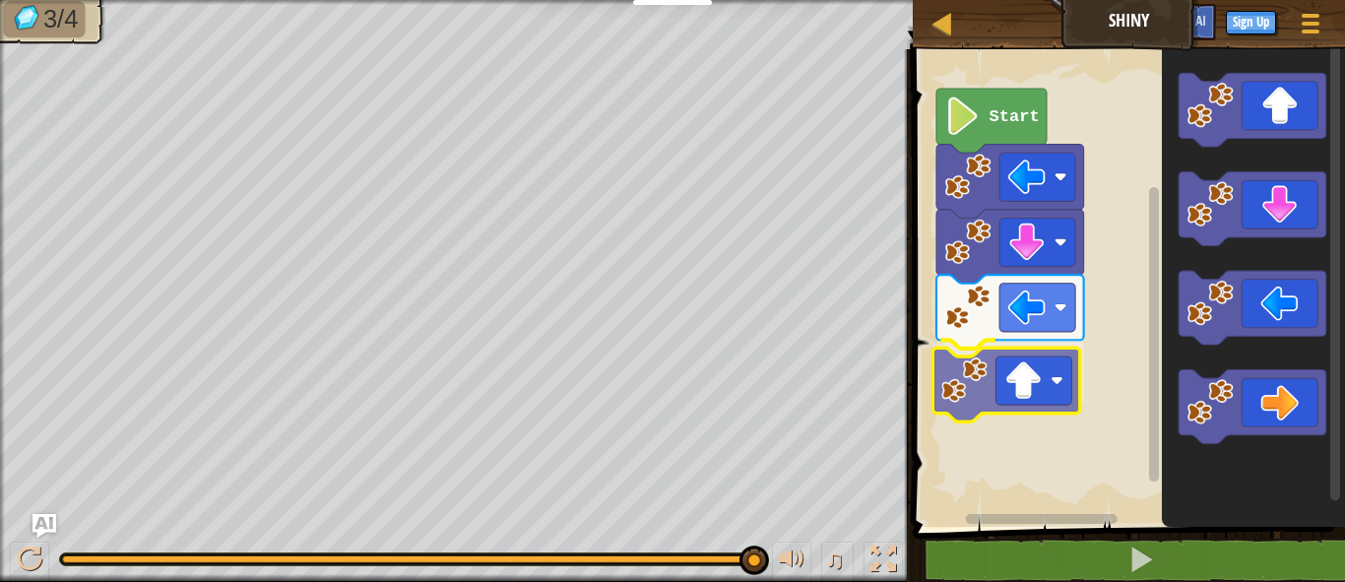
click at [992, 397] on div "Start" at bounding box center [1126, 282] width 438 height 487
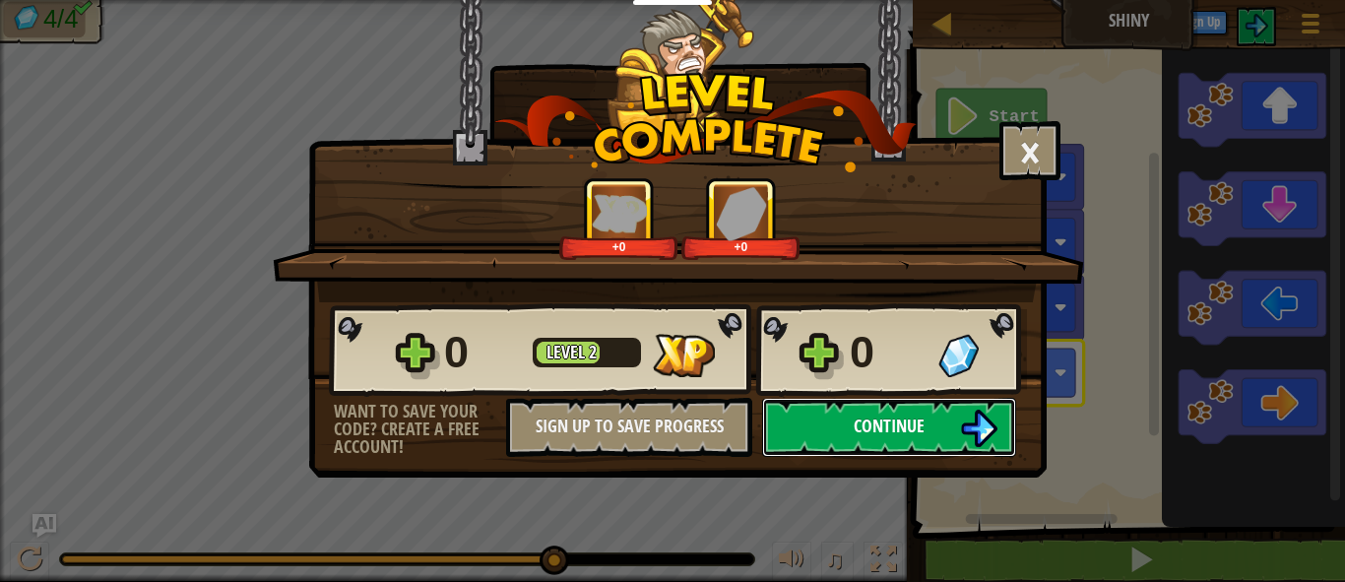
click at [922, 435] on span "Continue" at bounding box center [888, 425] width 71 height 25
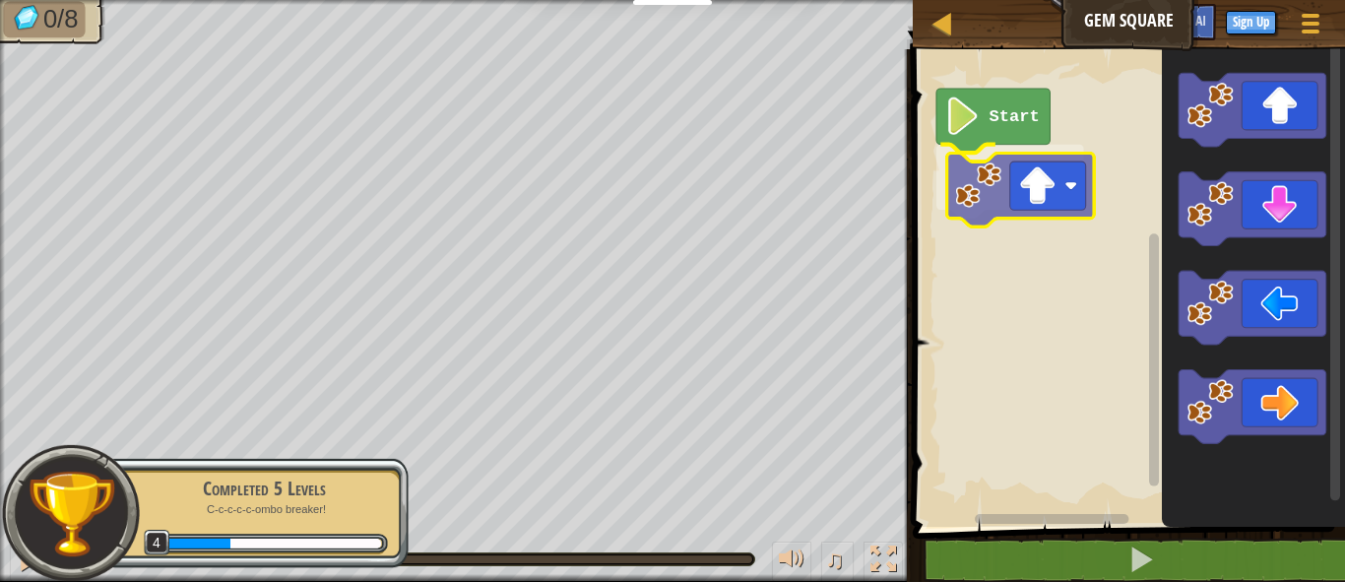
click at [1059, 208] on div "Start" at bounding box center [1126, 282] width 438 height 487
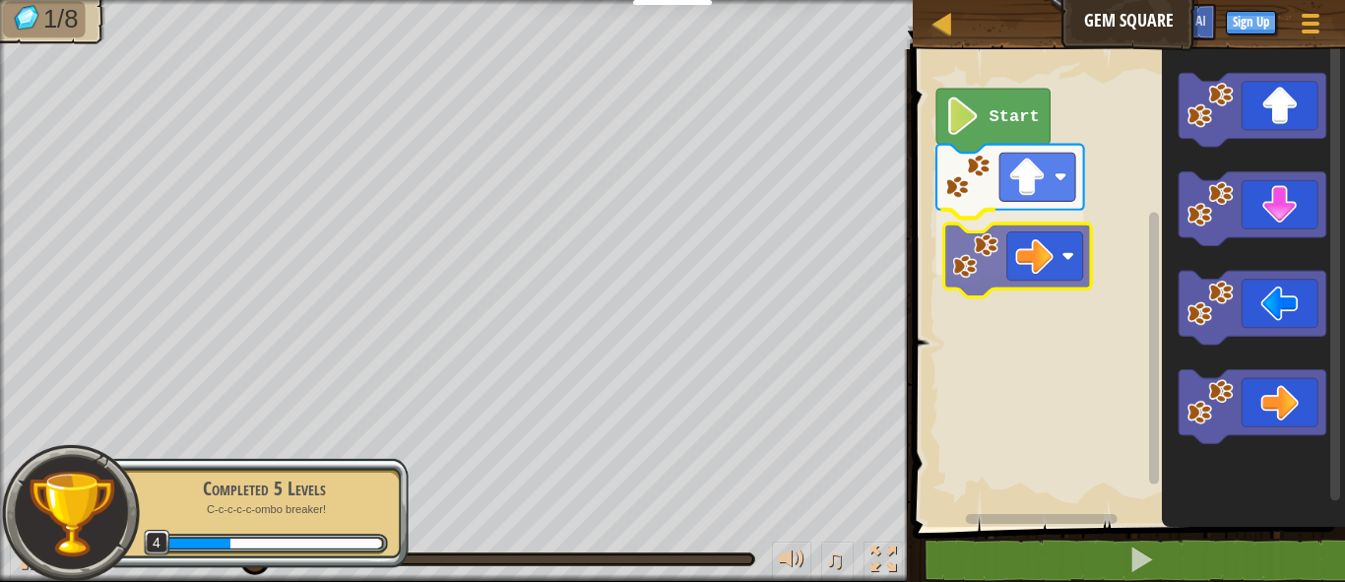
click at [1052, 259] on div "Start" at bounding box center [1126, 282] width 438 height 487
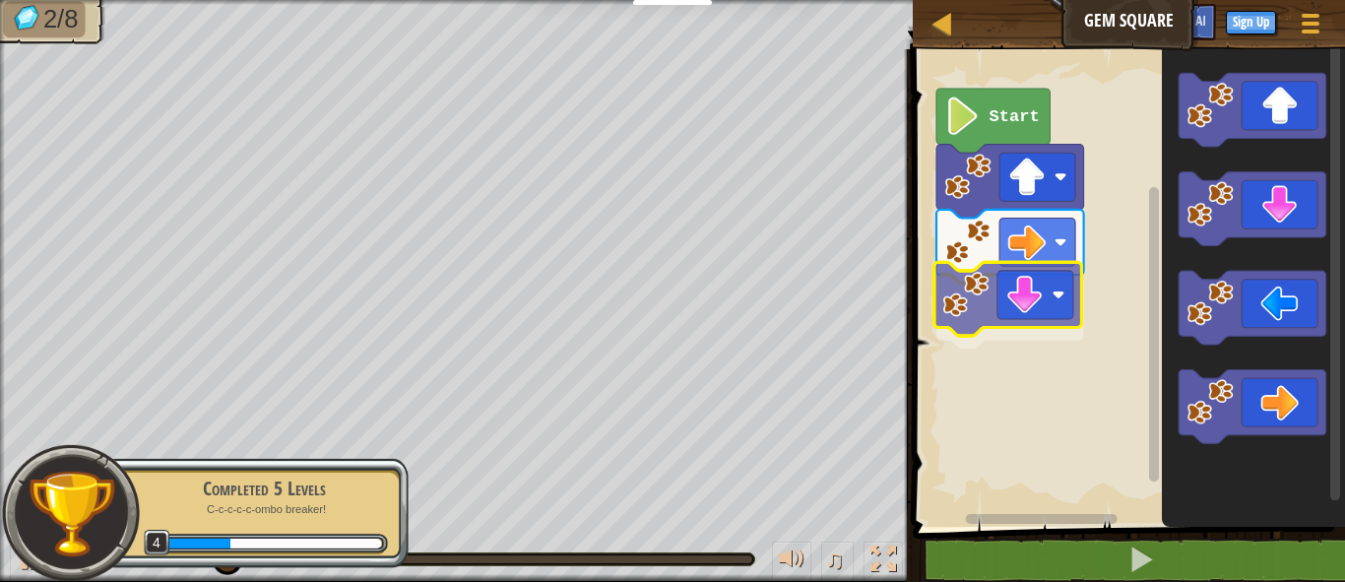
click at [1041, 277] on div "Start" at bounding box center [1126, 282] width 438 height 487
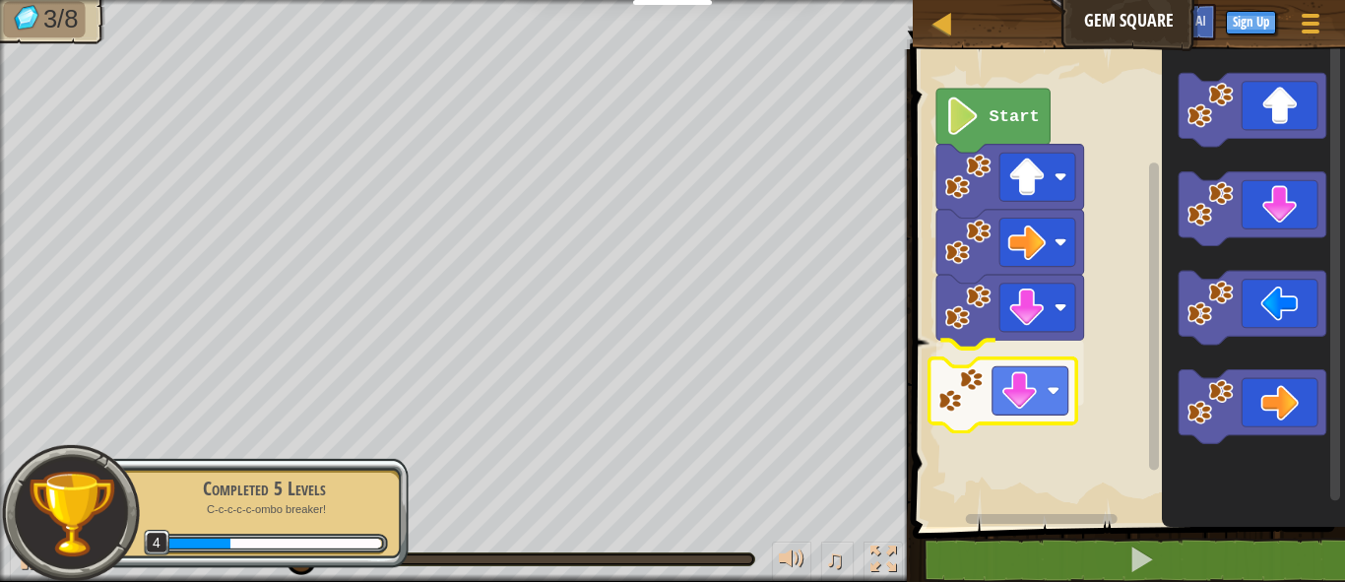
click at [1033, 382] on div "Start" at bounding box center [1126, 282] width 438 height 487
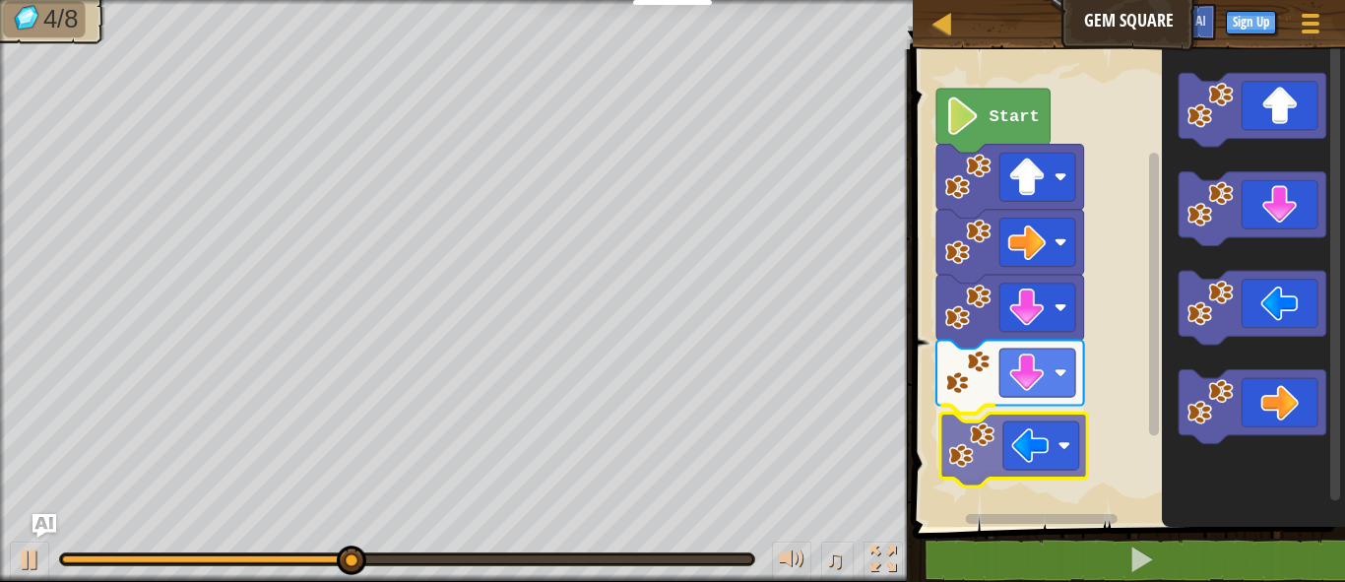
click at [1029, 464] on div "Start" at bounding box center [1126, 282] width 438 height 487
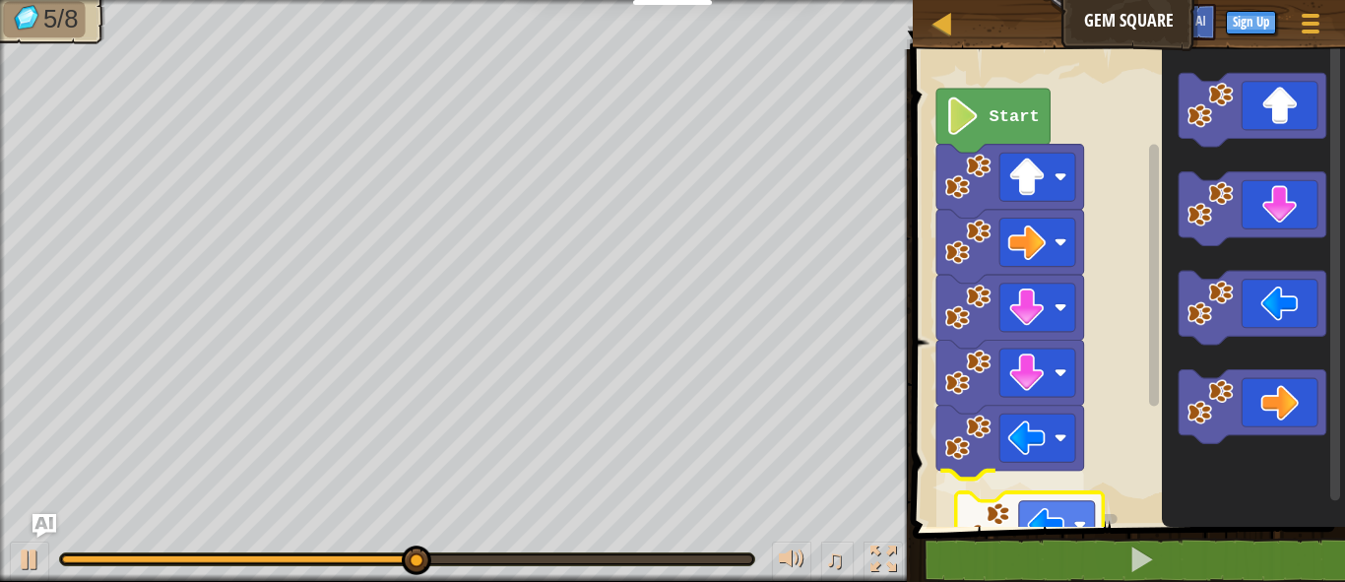
click at [1076, 524] on div "Start" at bounding box center [1126, 282] width 438 height 487
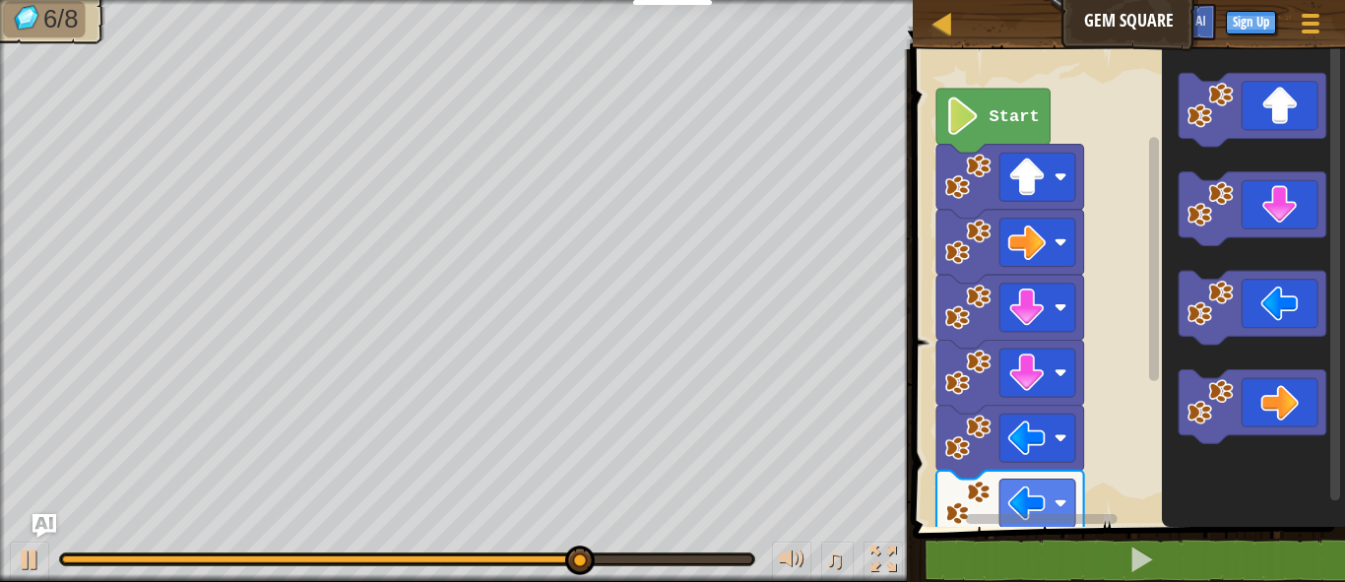
click at [1008, 525] on div "Start" at bounding box center [1126, 282] width 438 height 487
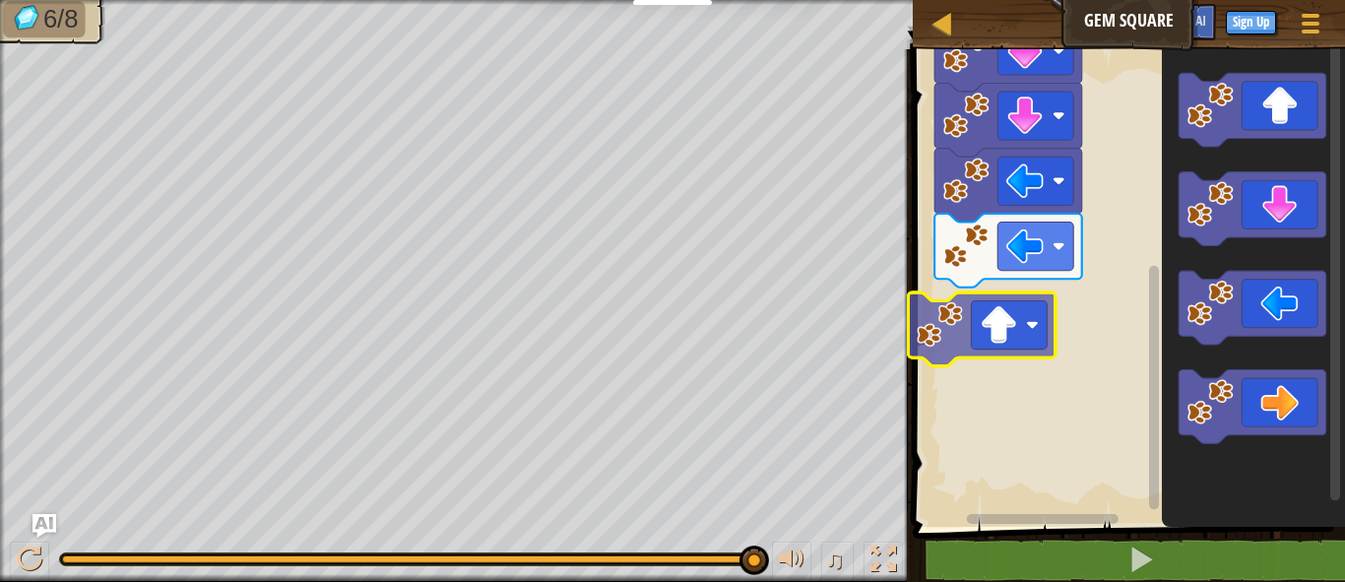
click at [988, 310] on div "Start" at bounding box center [1126, 282] width 438 height 487
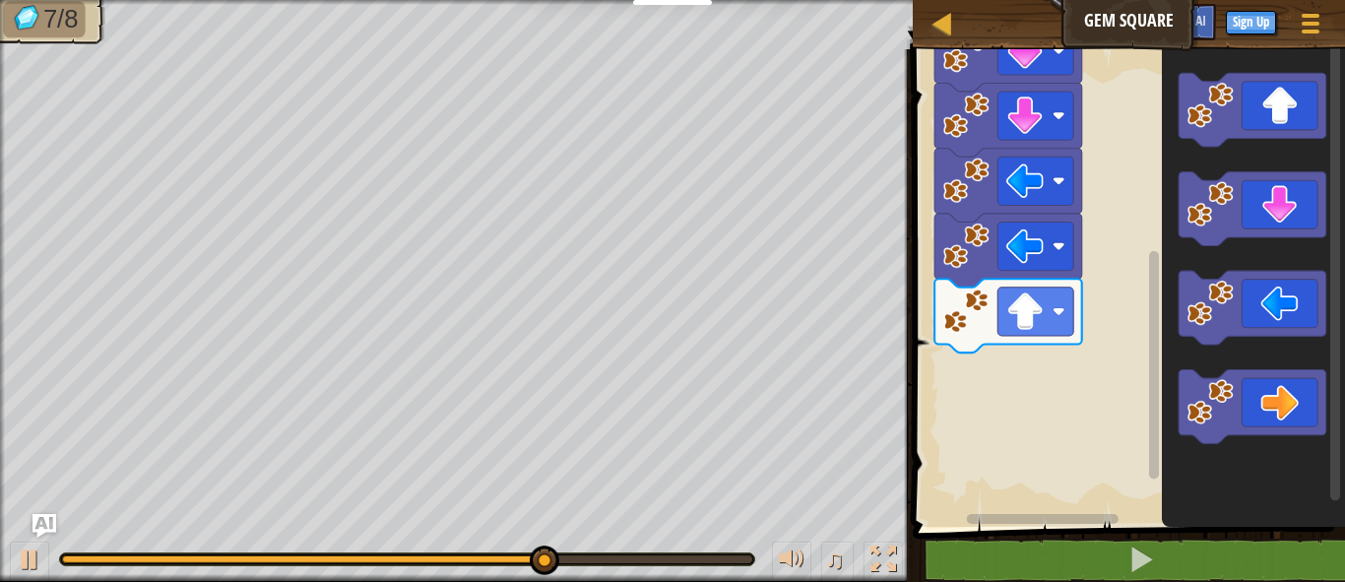
click at [960, 366] on div "Start" at bounding box center [1126, 282] width 438 height 487
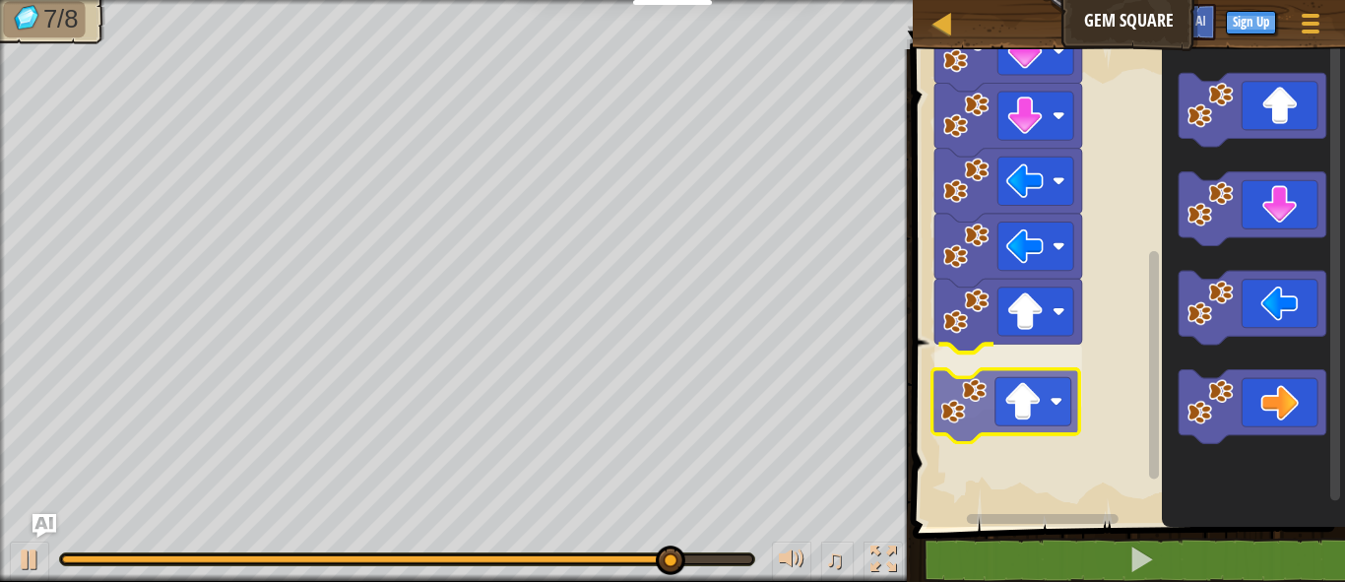
click at [1010, 365] on div "Start" at bounding box center [1126, 282] width 438 height 487
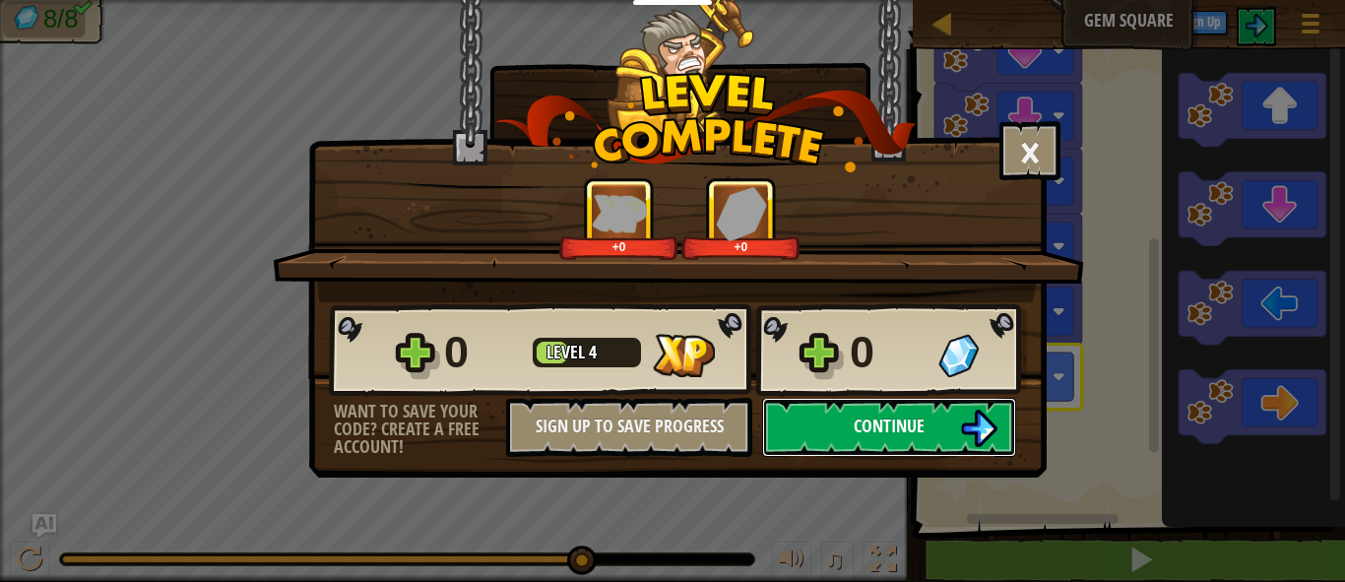
click at [949, 434] on button "Continue" at bounding box center [889, 427] width 254 height 59
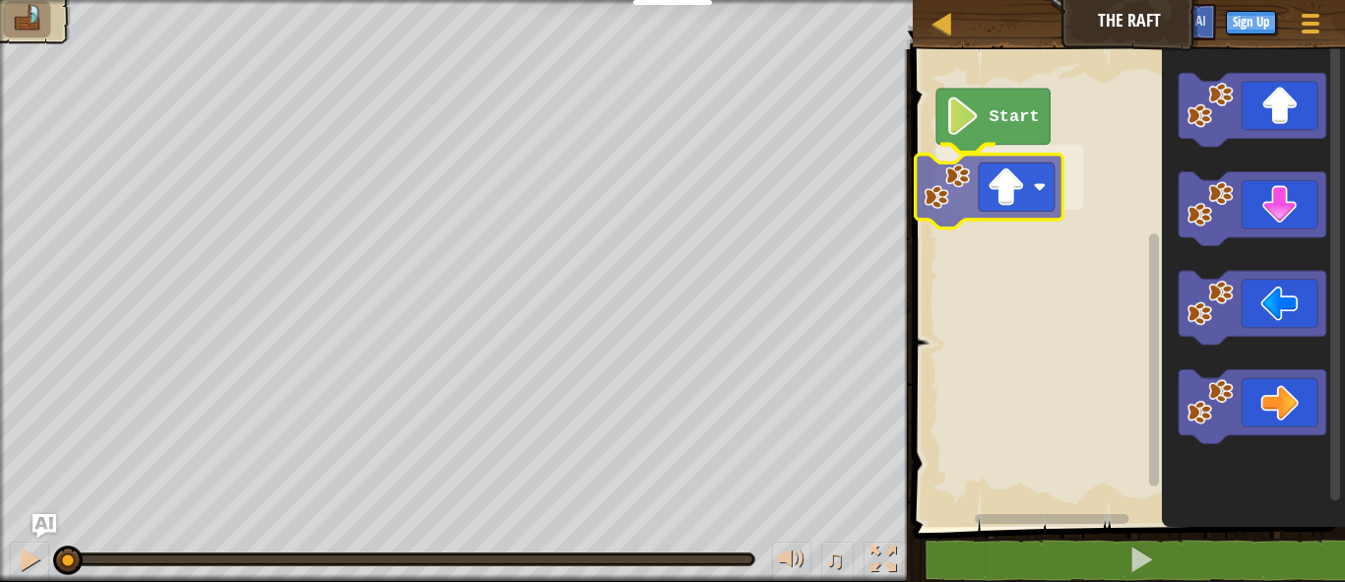
click at [998, 216] on div "Start" at bounding box center [1126, 282] width 438 height 487
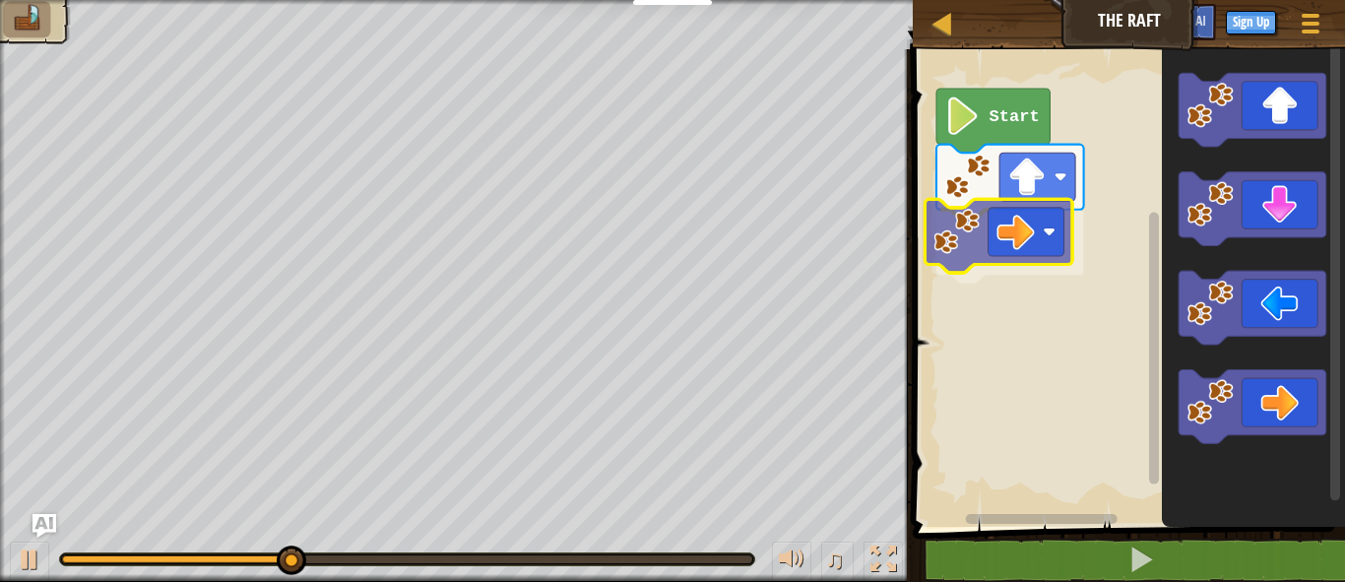
click at [1027, 214] on div "Start" at bounding box center [1126, 282] width 438 height 487
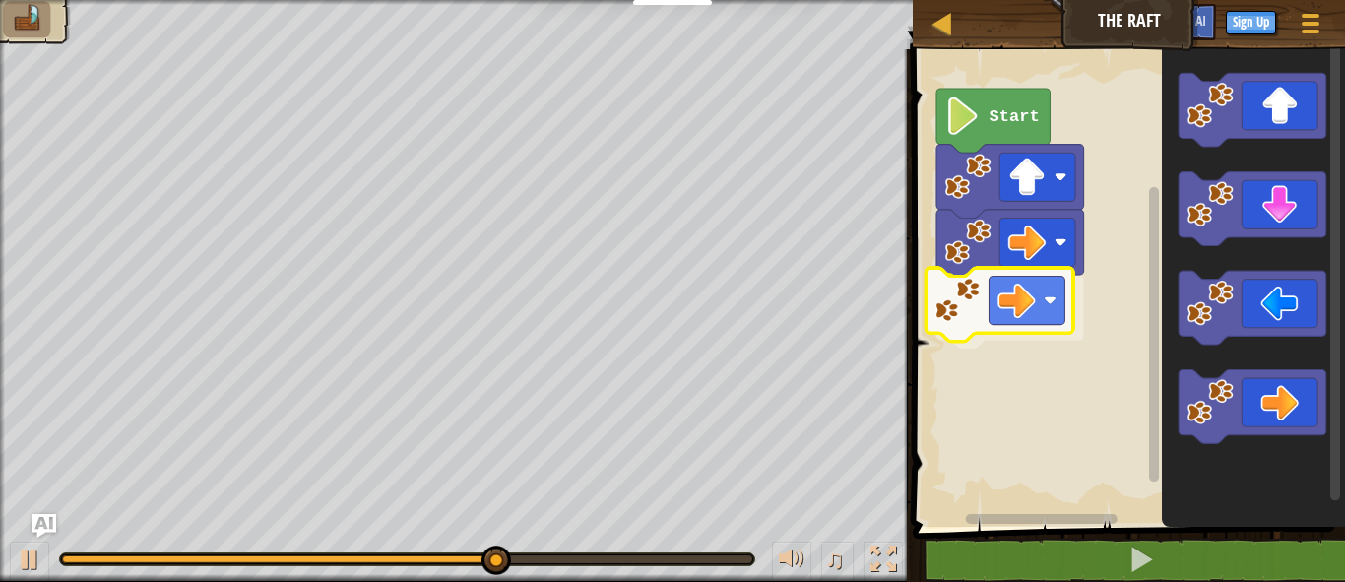
click at [1026, 290] on div "Start" at bounding box center [1126, 282] width 438 height 487
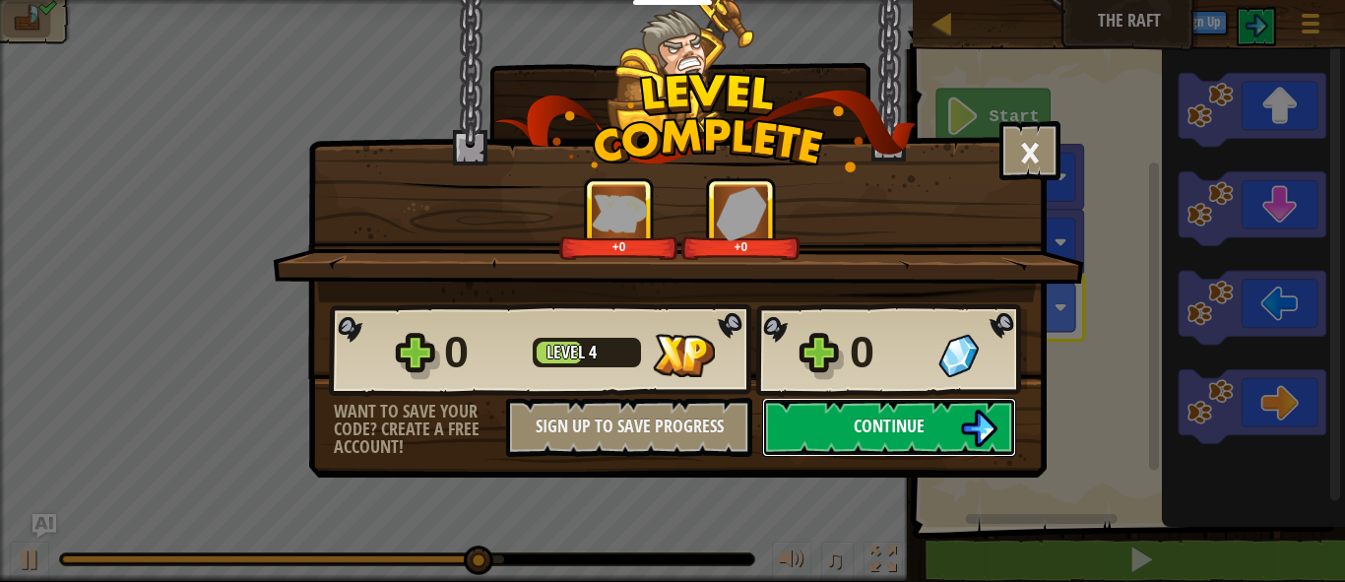
click at [948, 427] on button "Continue" at bounding box center [889, 427] width 254 height 59
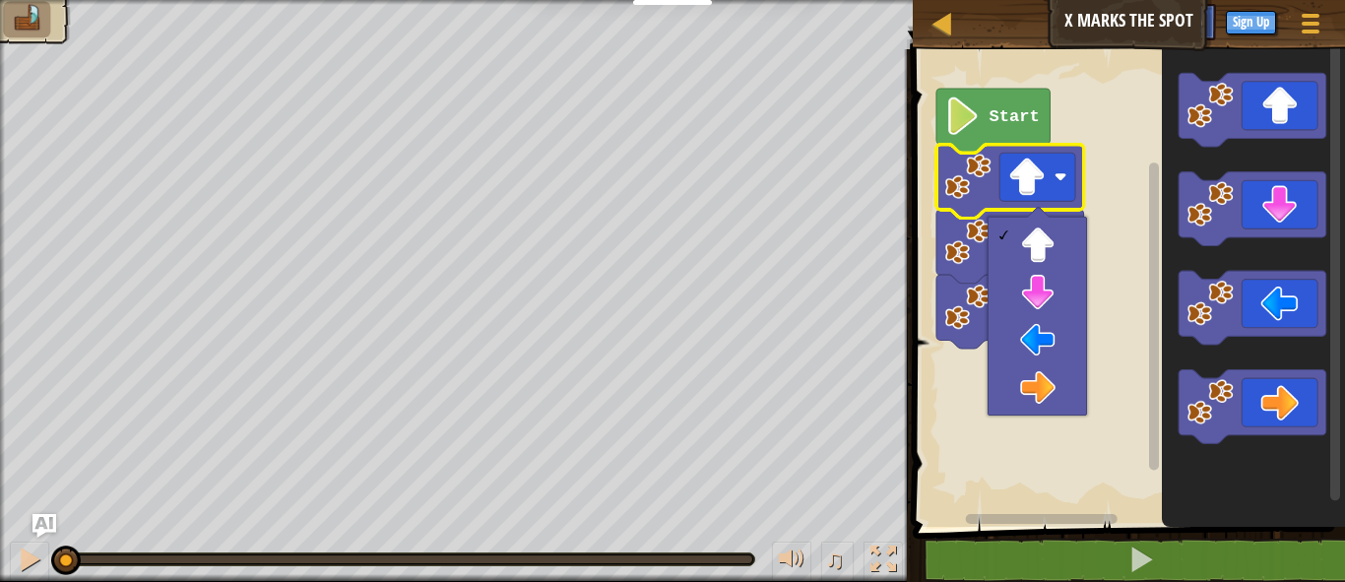
click at [1139, 322] on rect "Blockly Workspace" at bounding box center [1126, 282] width 438 height 487
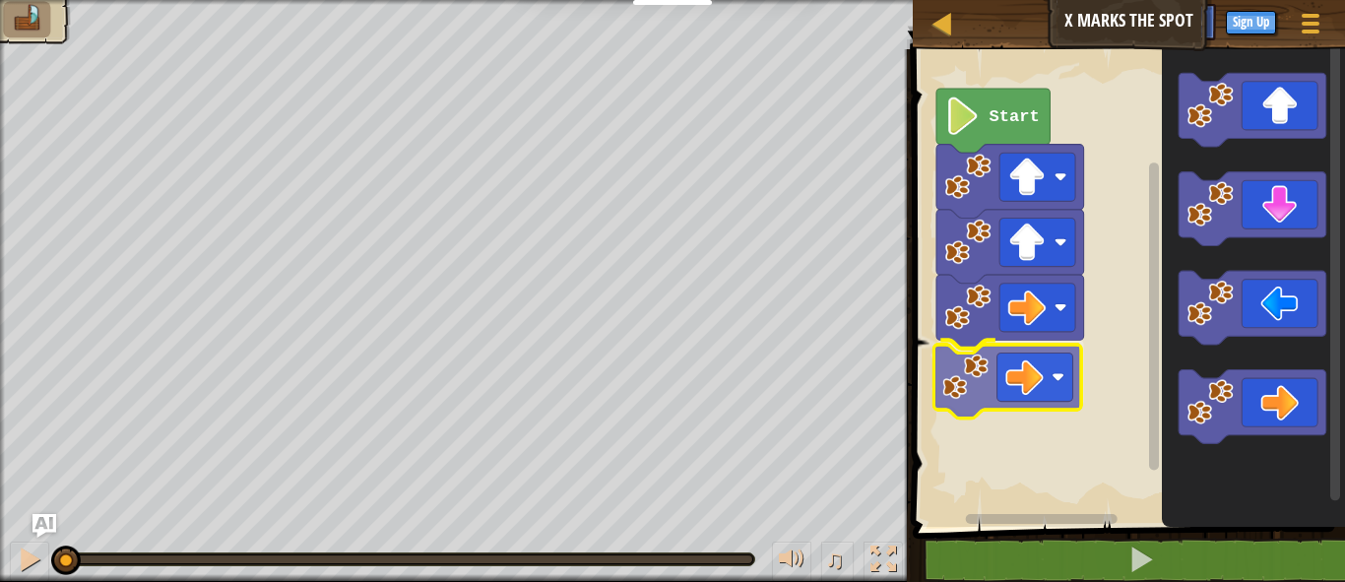
click at [1019, 387] on div "Start" at bounding box center [1126, 282] width 438 height 487
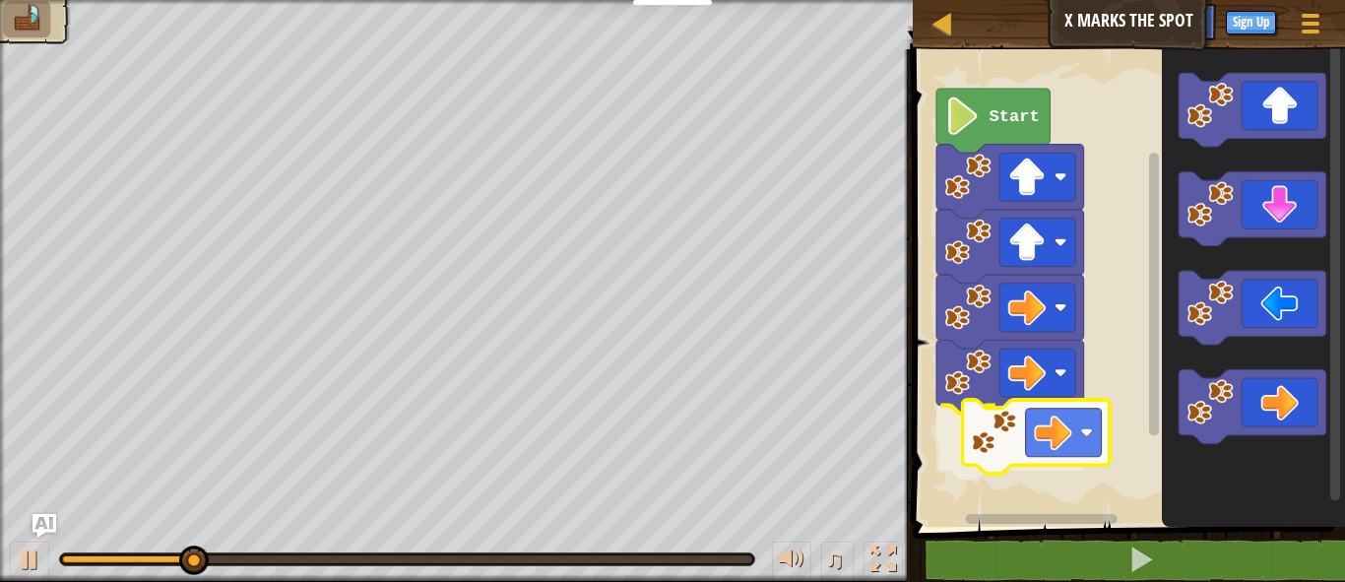
click at [1015, 427] on div "Start" at bounding box center [1126, 282] width 438 height 487
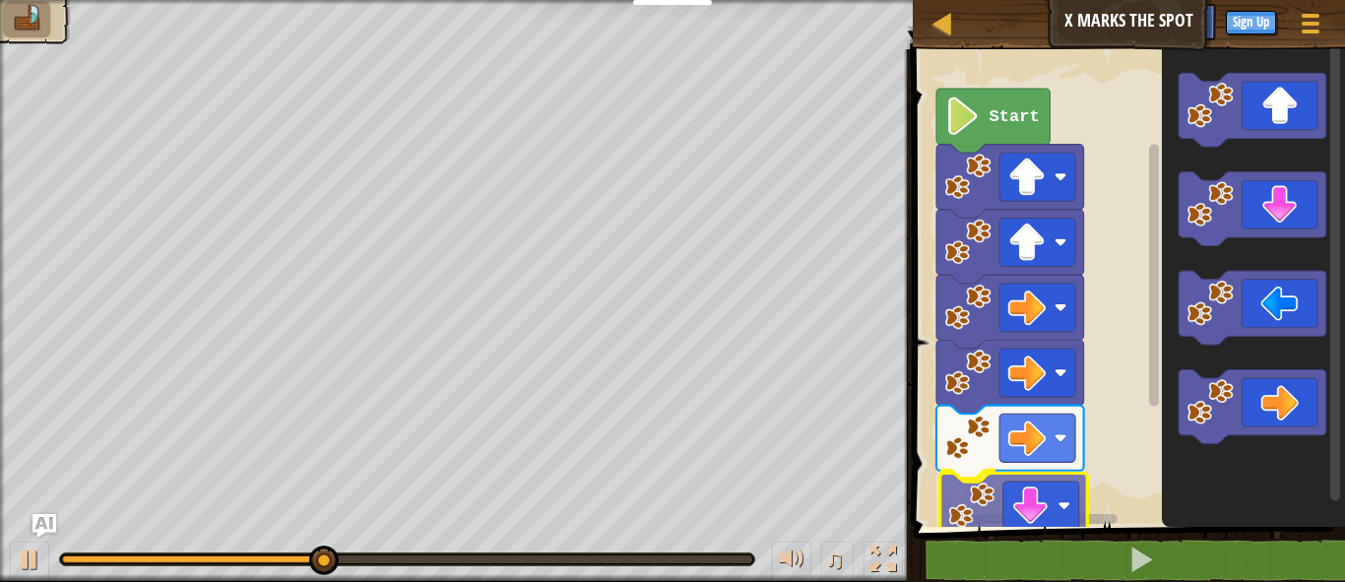
click at [1039, 500] on div "Start" at bounding box center [1126, 282] width 438 height 487
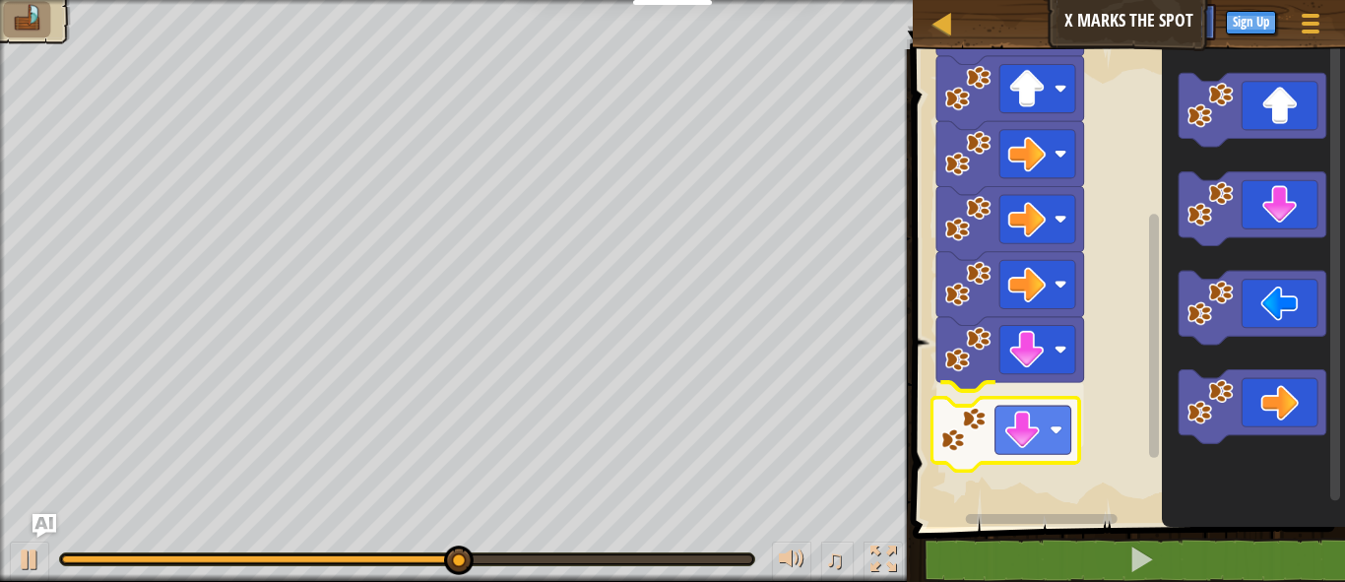
click at [1020, 426] on div "Start" at bounding box center [1126, 282] width 438 height 487
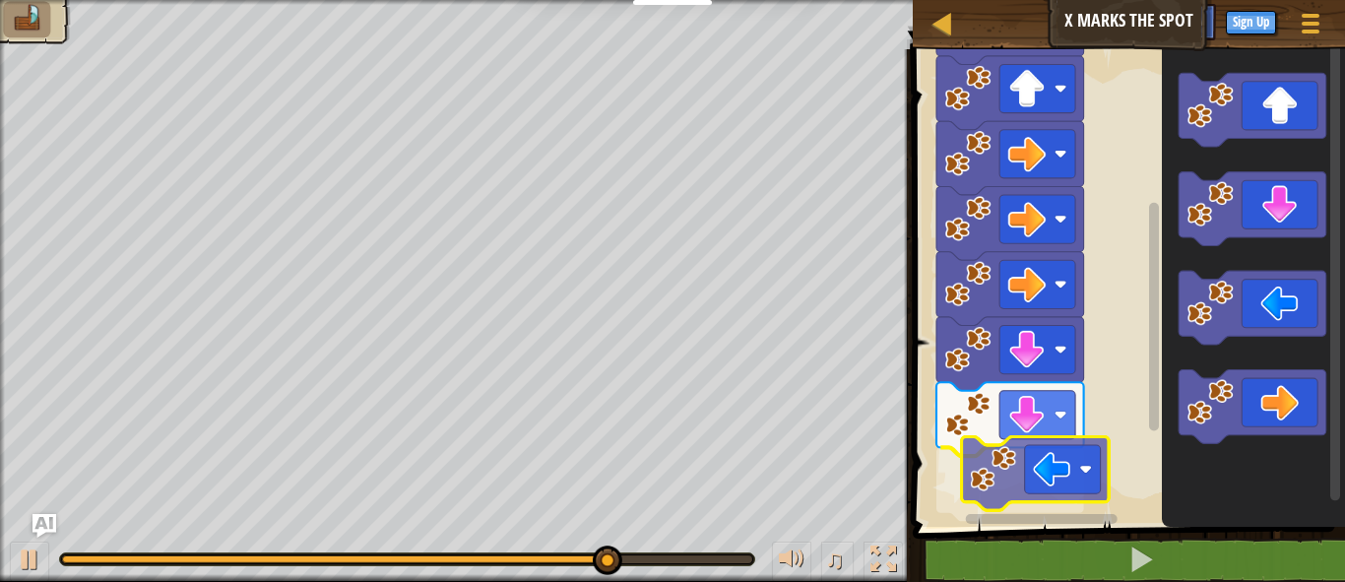
click at [1068, 483] on div "Start" at bounding box center [1126, 282] width 438 height 487
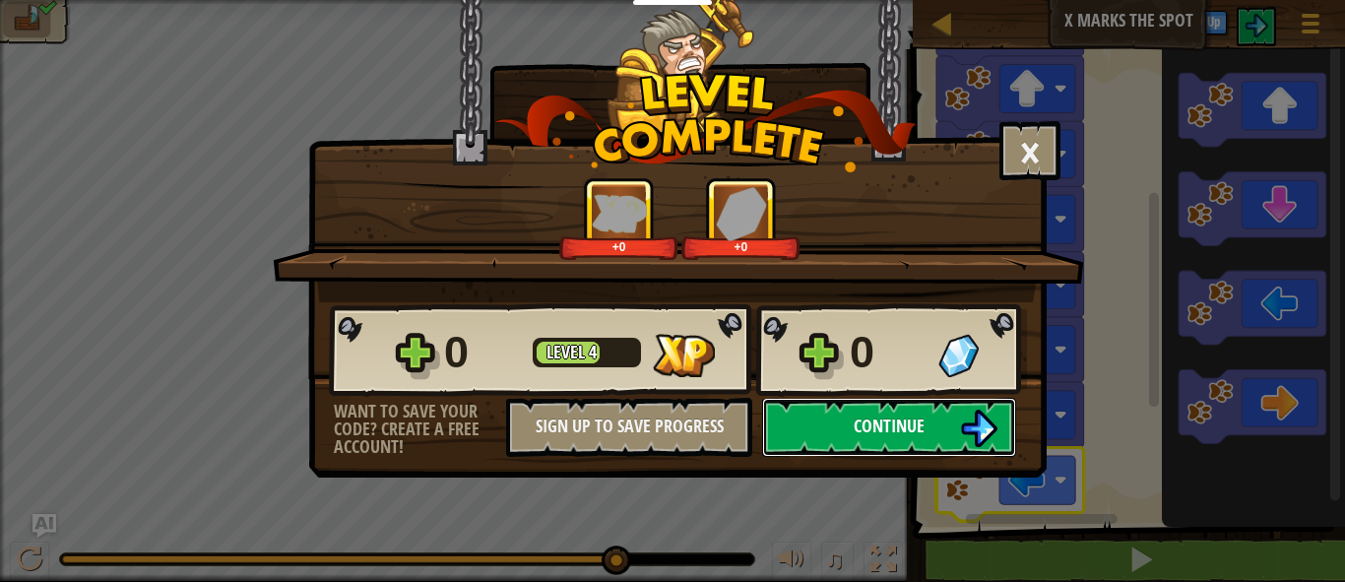
click at [920, 430] on span "Continue" at bounding box center [888, 425] width 71 height 25
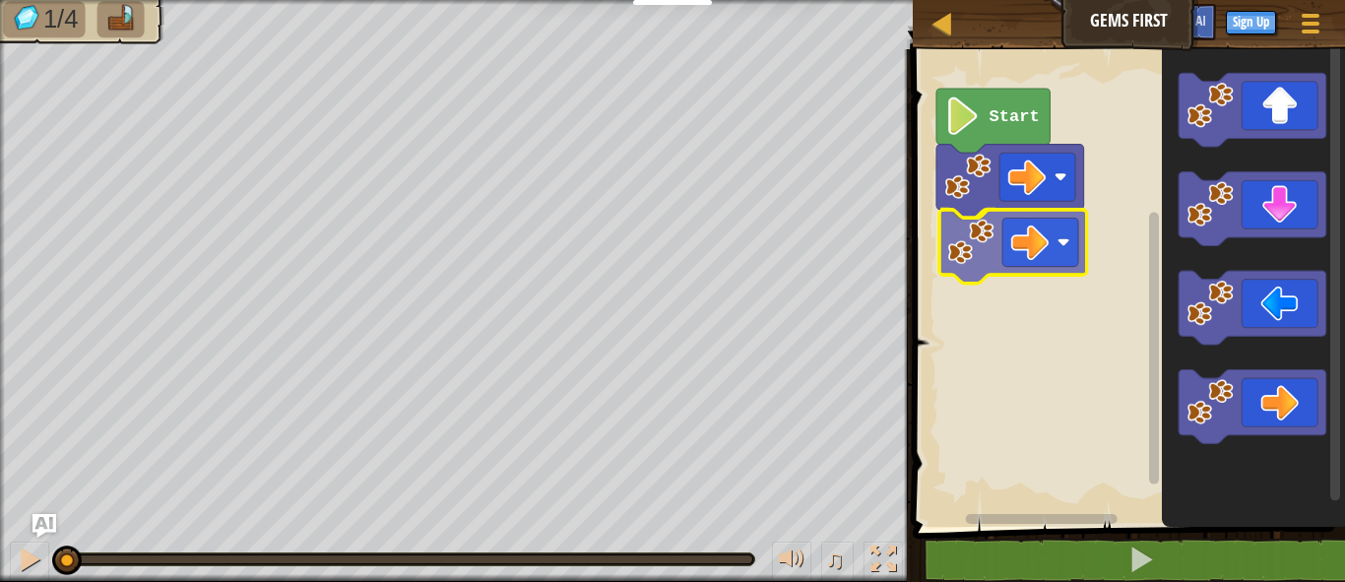
click at [1034, 229] on div "Start" at bounding box center [1126, 282] width 438 height 487
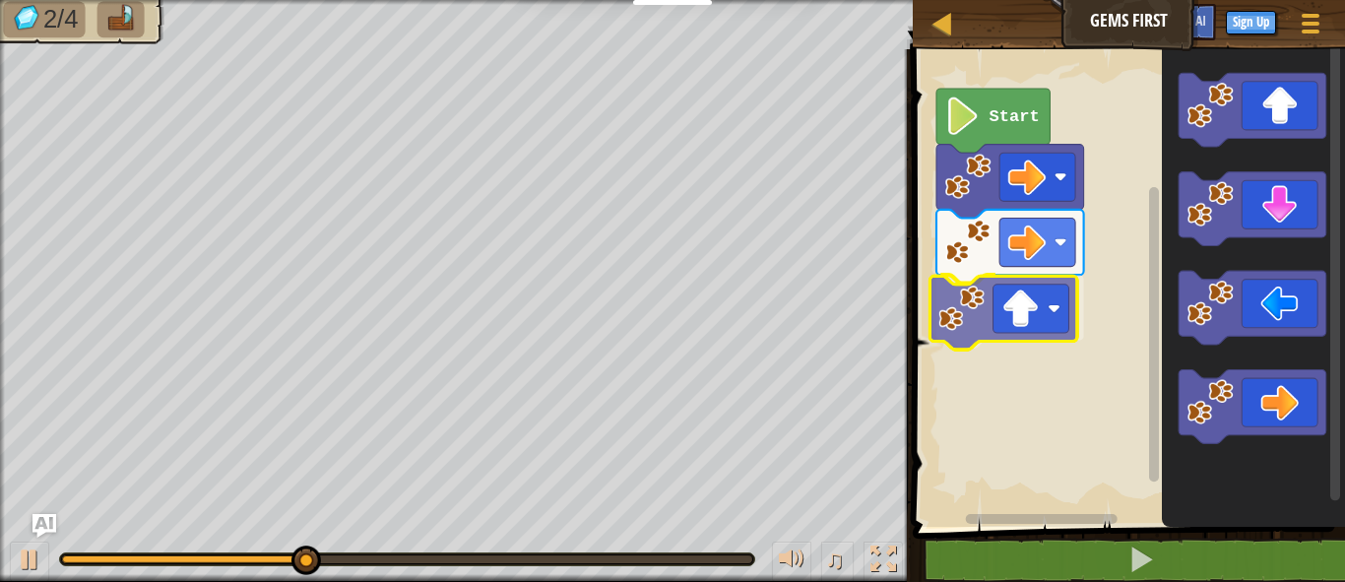
click at [1025, 308] on div "Start" at bounding box center [1126, 282] width 438 height 487
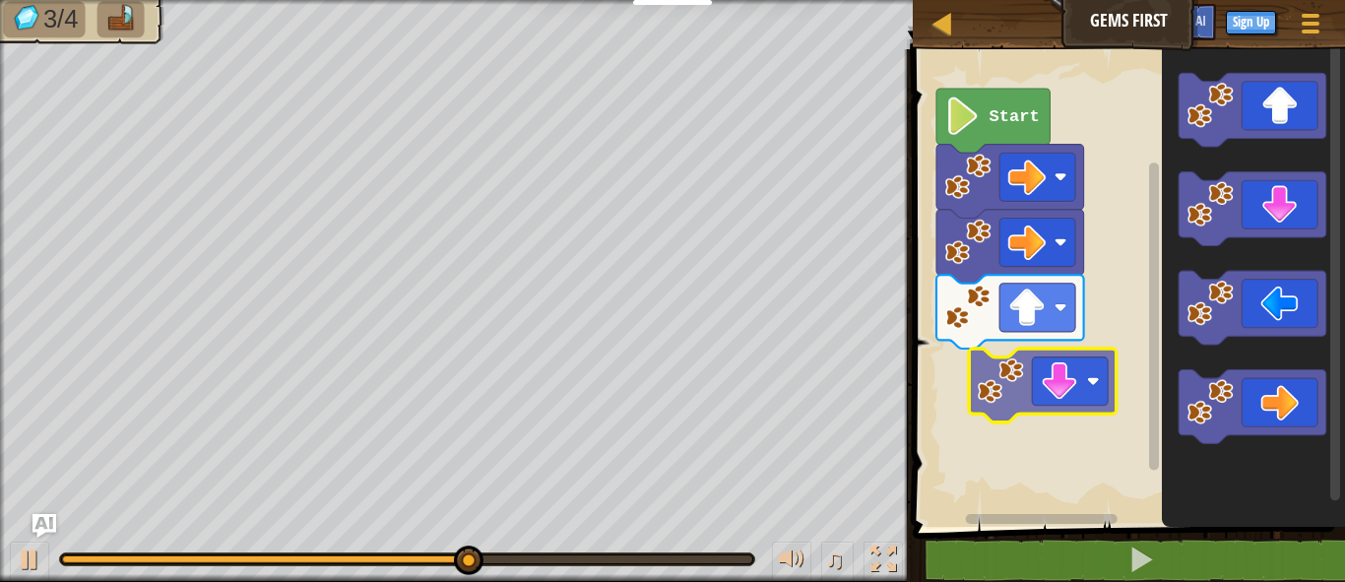
click at [1081, 381] on div "Start" at bounding box center [1126, 282] width 438 height 487
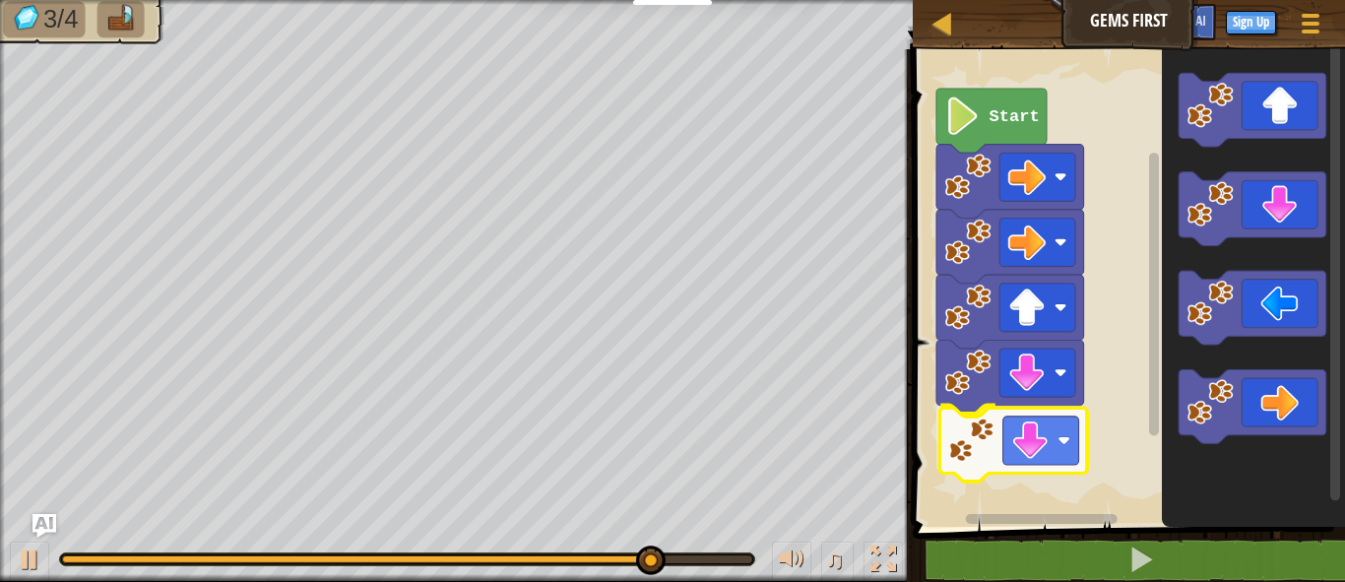
click at [1062, 438] on div "Start" at bounding box center [1126, 282] width 438 height 487
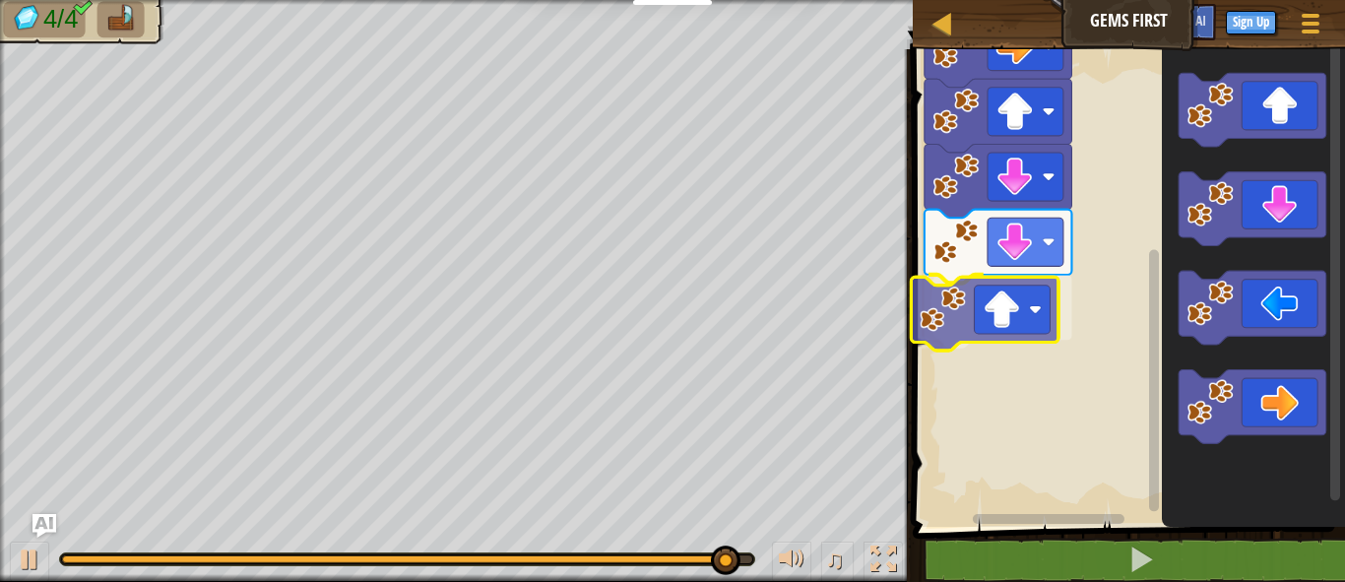
click at [1001, 338] on div "Start" at bounding box center [1126, 282] width 438 height 487
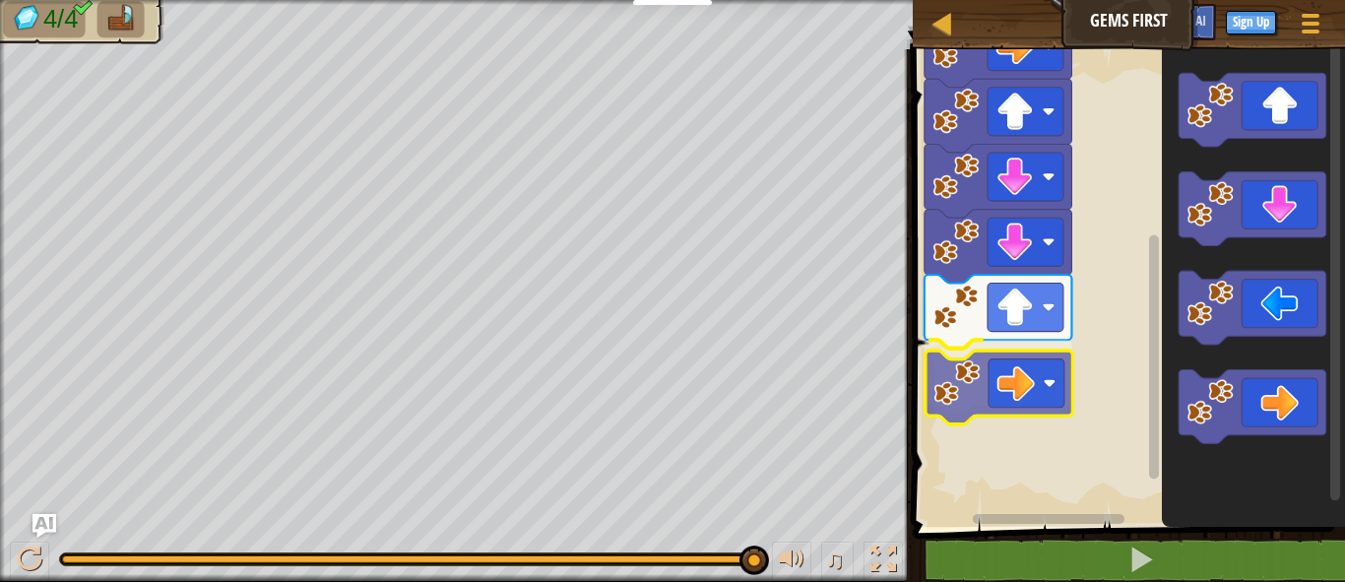
click at [995, 384] on div "Start" at bounding box center [1126, 282] width 438 height 487
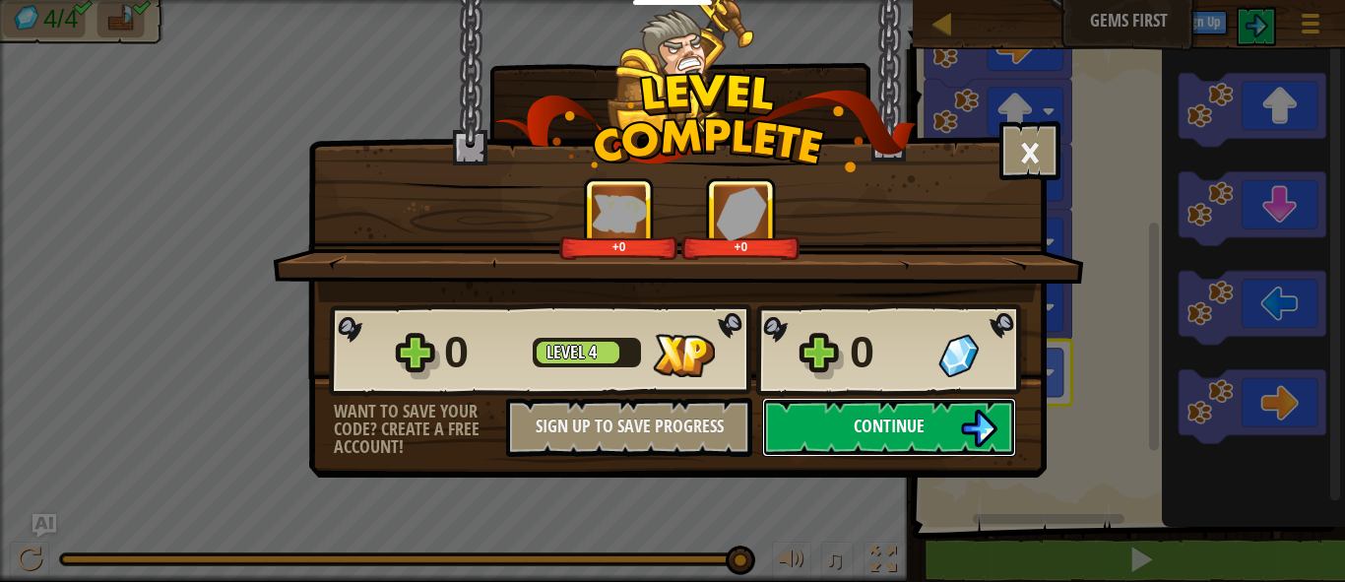
click at [888, 445] on button "Continue" at bounding box center [889, 427] width 254 height 59
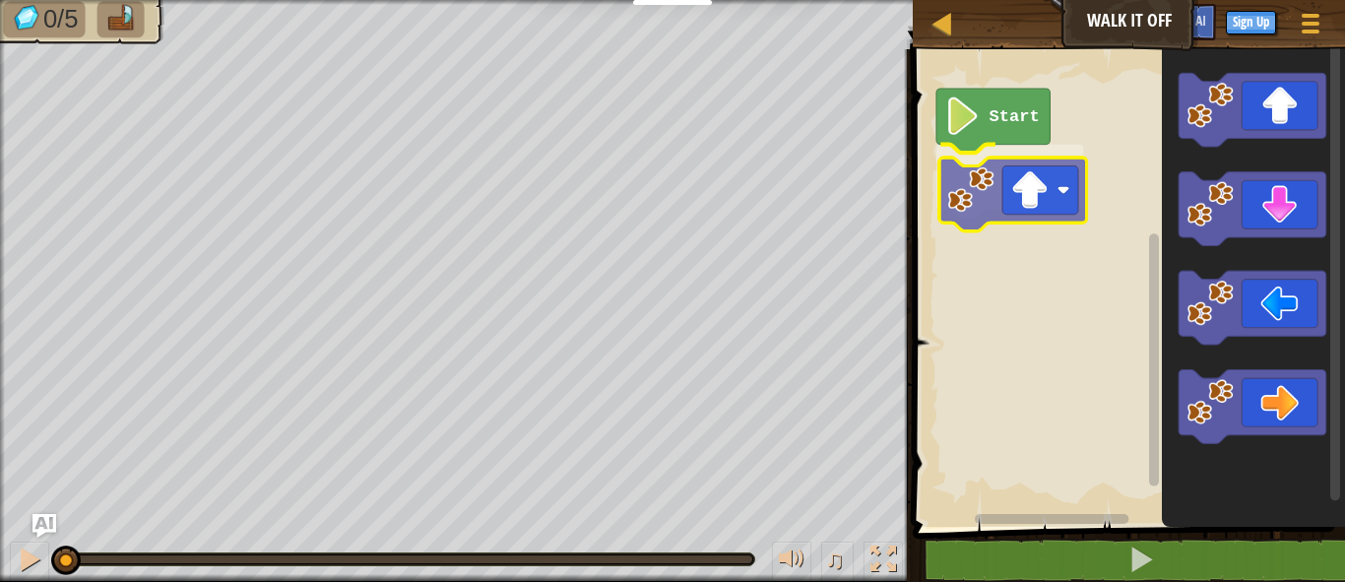
click at [1028, 185] on div "Start" at bounding box center [1126, 282] width 438 height 487
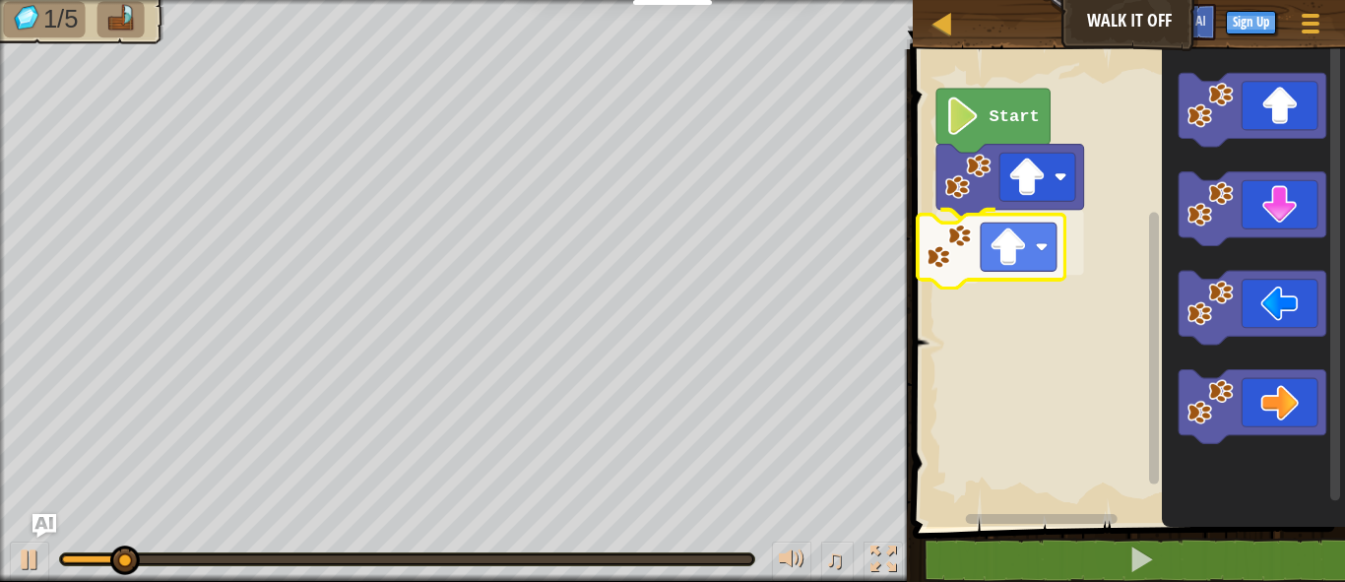
click at [1029, 229] on div "Start" at bounding box center [1126, 282] width 438 height 487
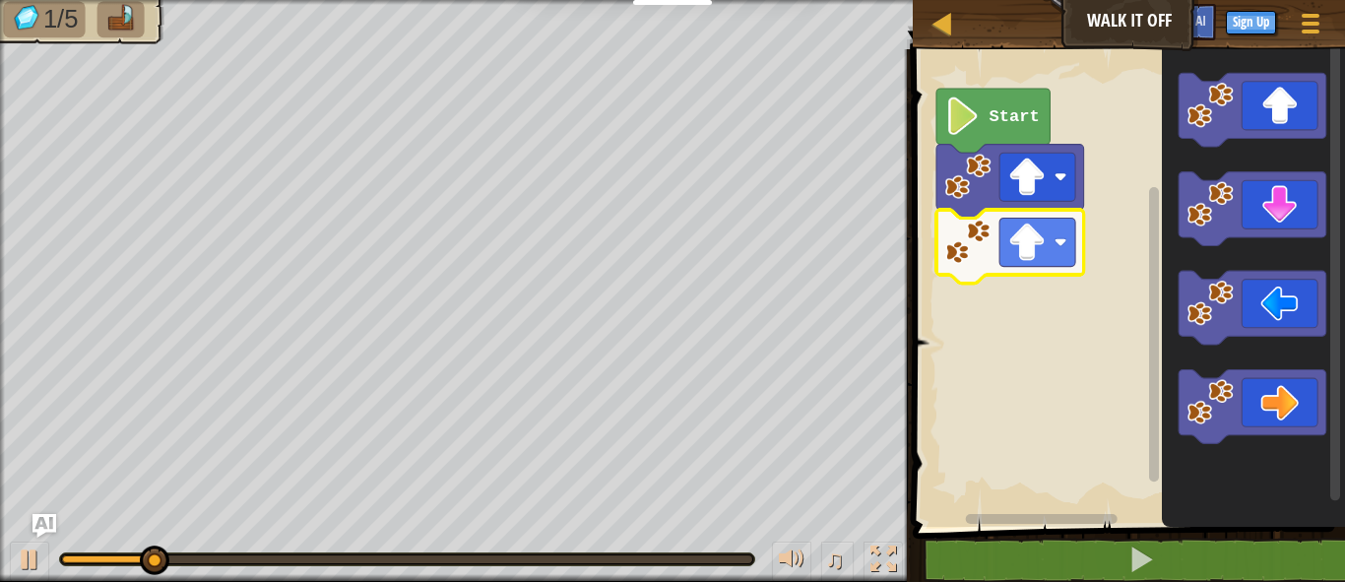
click at [1296, 100] on div "Start" at bounding box center [1126, 282] width 438 height 487
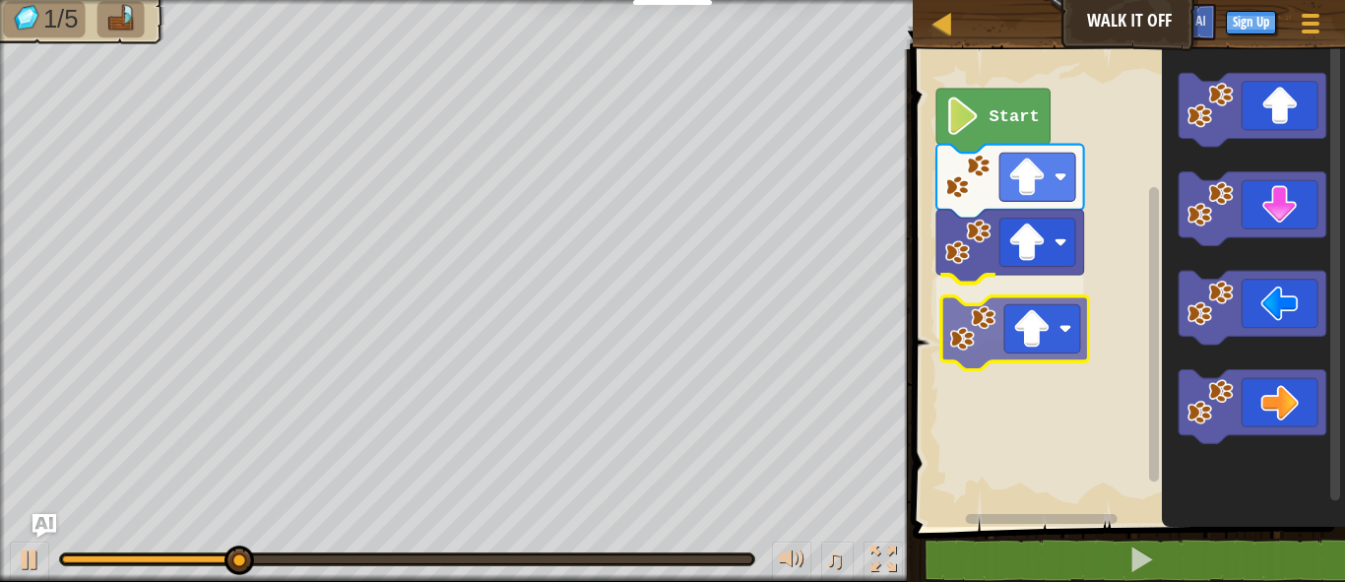
click at [1066, 321] on div "Start" at bounding box center [1126, 282] width 438 height 487
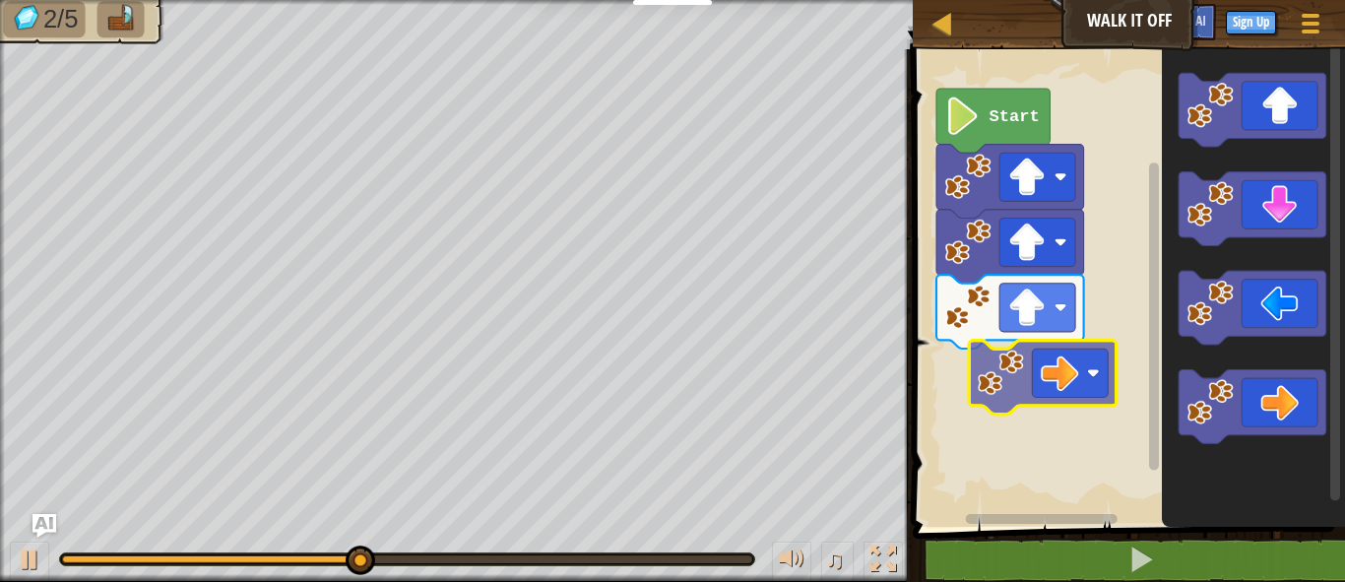
click at [1071, 370] on div "Start" at bounding box center [1126, 282] width 438 height 487
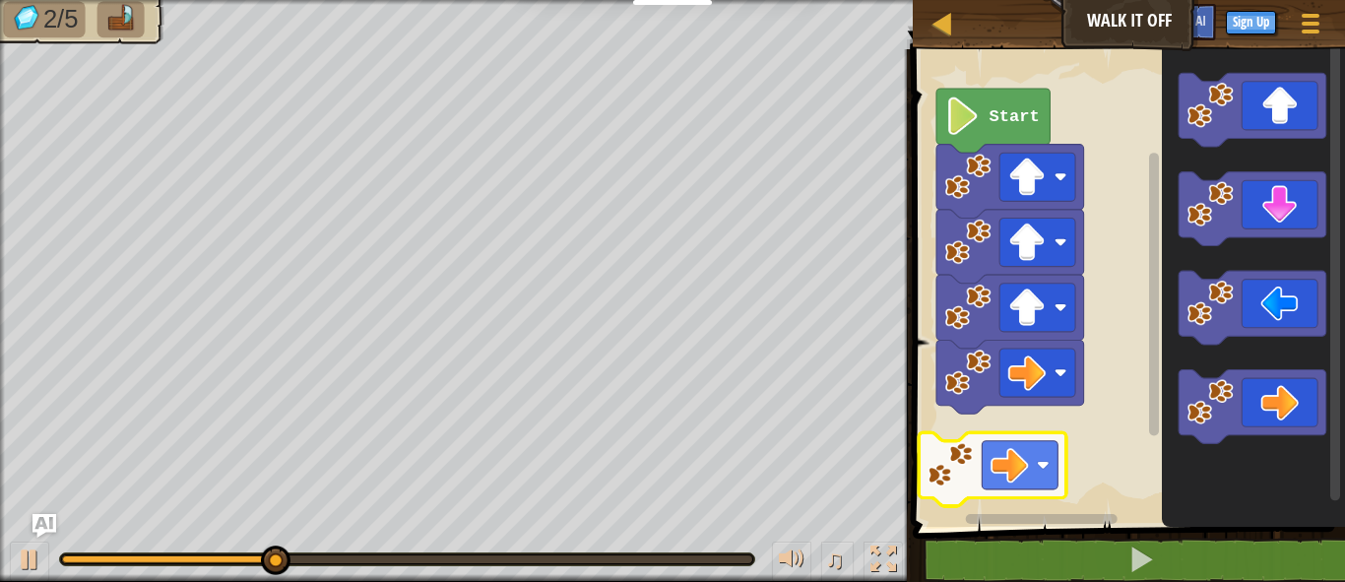
click at [948, 445] on div "Start" at bounding box center [1126, 282] width 438 height 487
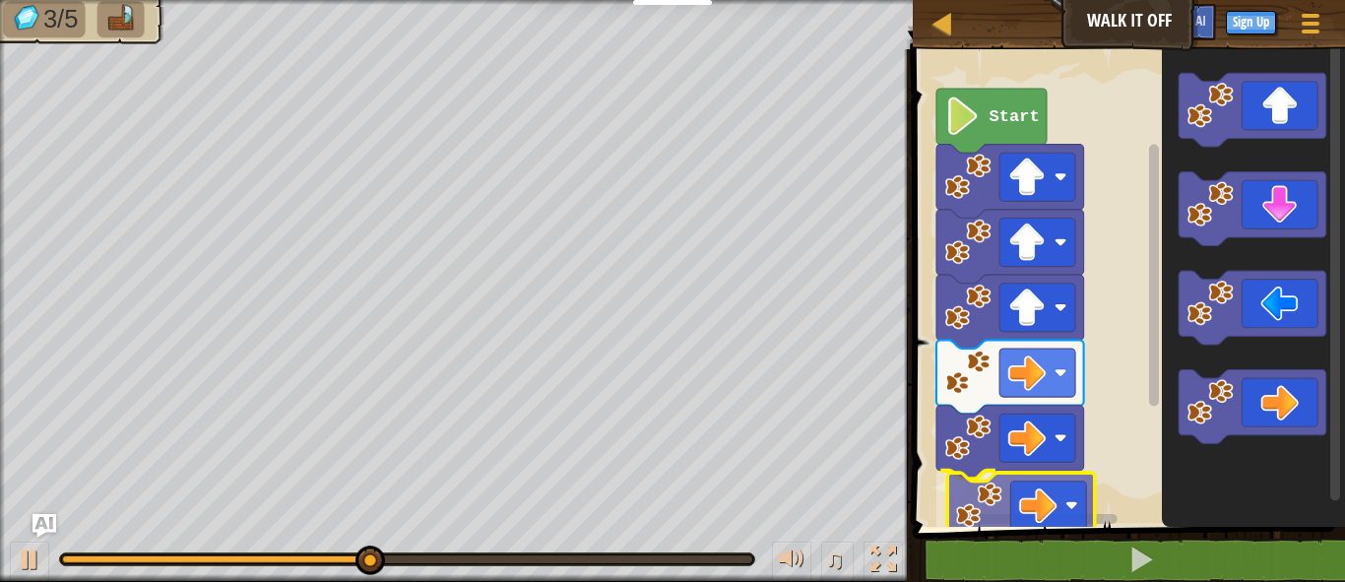
click at [1004, 507] on div "Start" at bounding box center [1126, 282] width 438 height 487
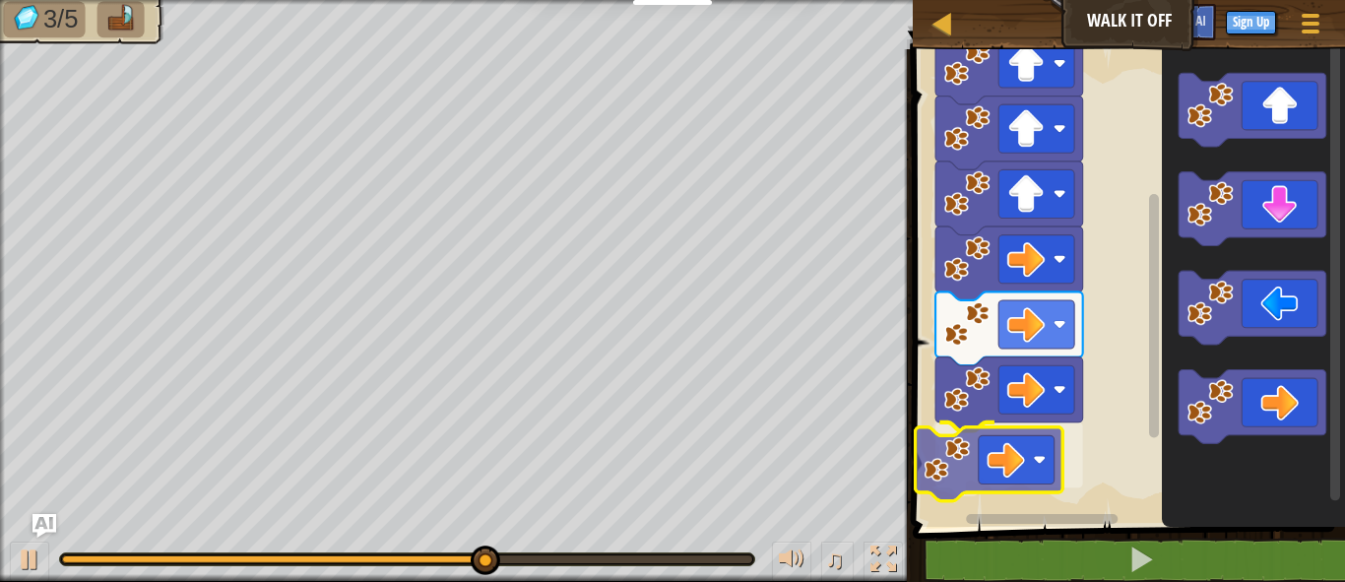
click at [998, 466] on div "Start" at bounding box center [1126, 282] width 438 height 487
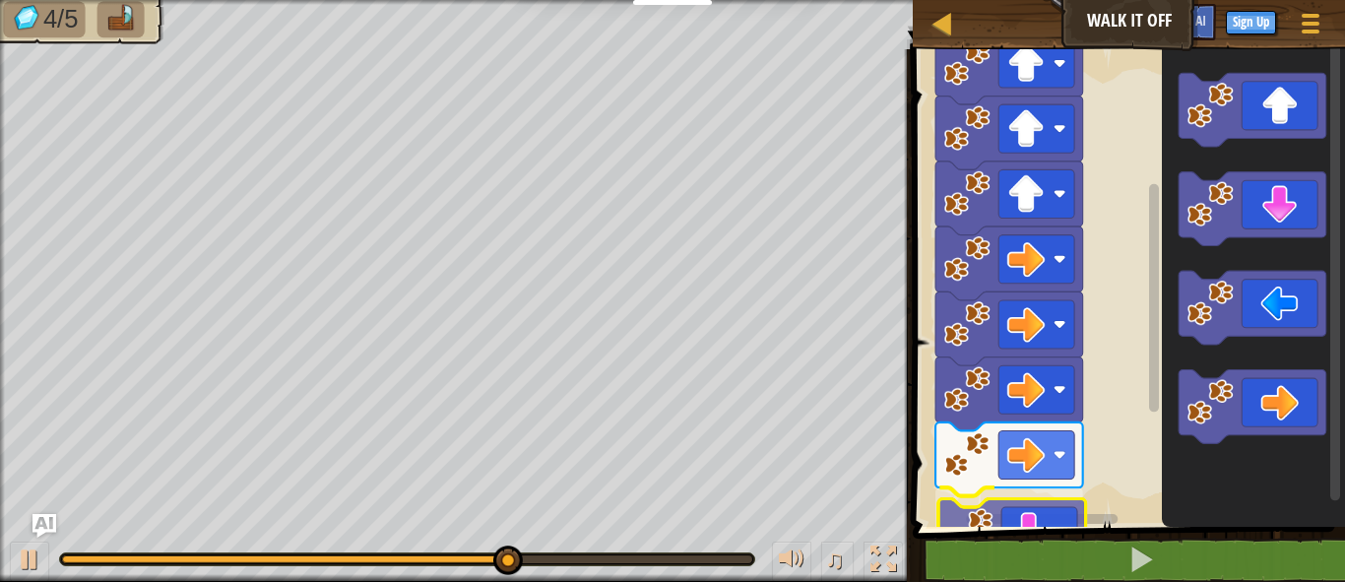
click at [1059, 533] on div "1 ההההההההההההההההההההההההההההההההההההההההההההההההההההההההההההההההההההההההההההה…" at bounding box center [1126, 347] width 438 height 576
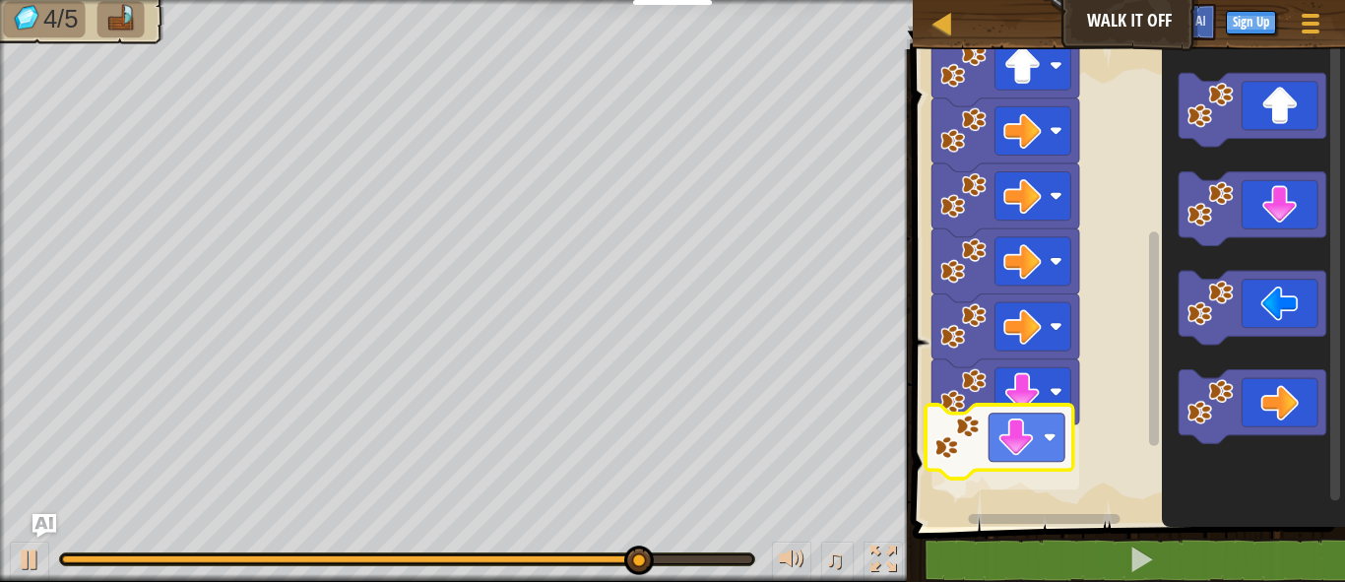
click at [1021, 432] on div "Start" at bounding box center [1126, 282] width 438 height 487
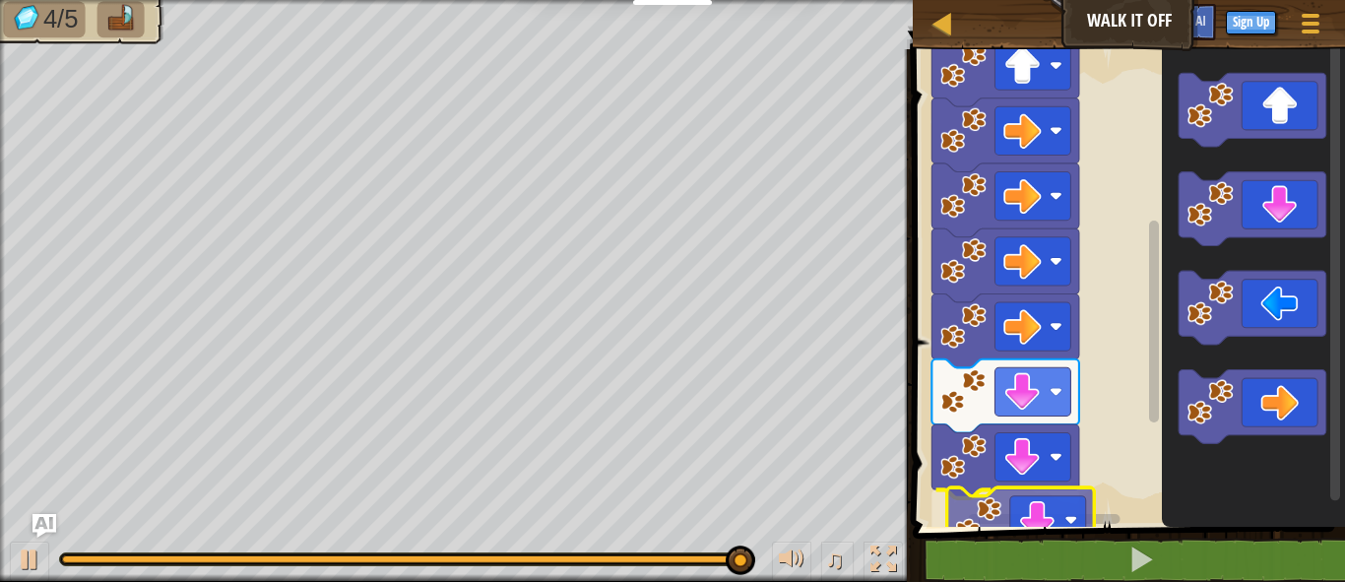
click at [1045, 509] on div "Start" at bounding box center [1126, 282] width 438 height 487
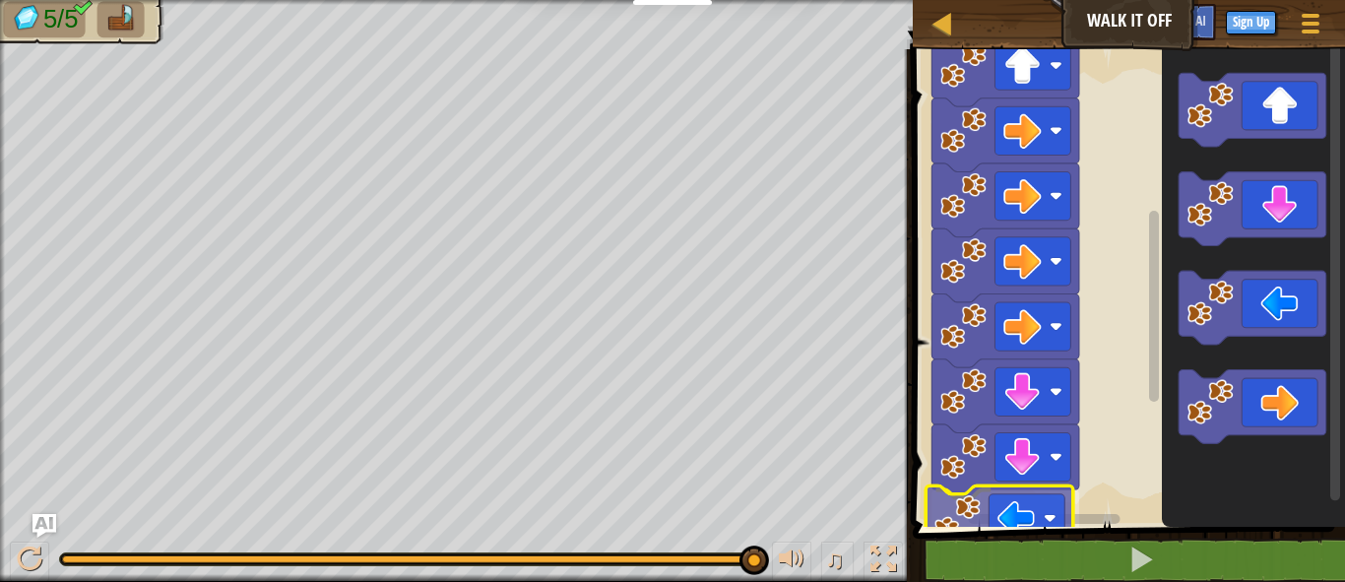
click at [1010, 541] on div "1 ההההההההההההההההההההההההההההההההההההההההההההההההההההההההההההההההההההההההההההה…" at bounding box center [1126, 347] width 438 height 576
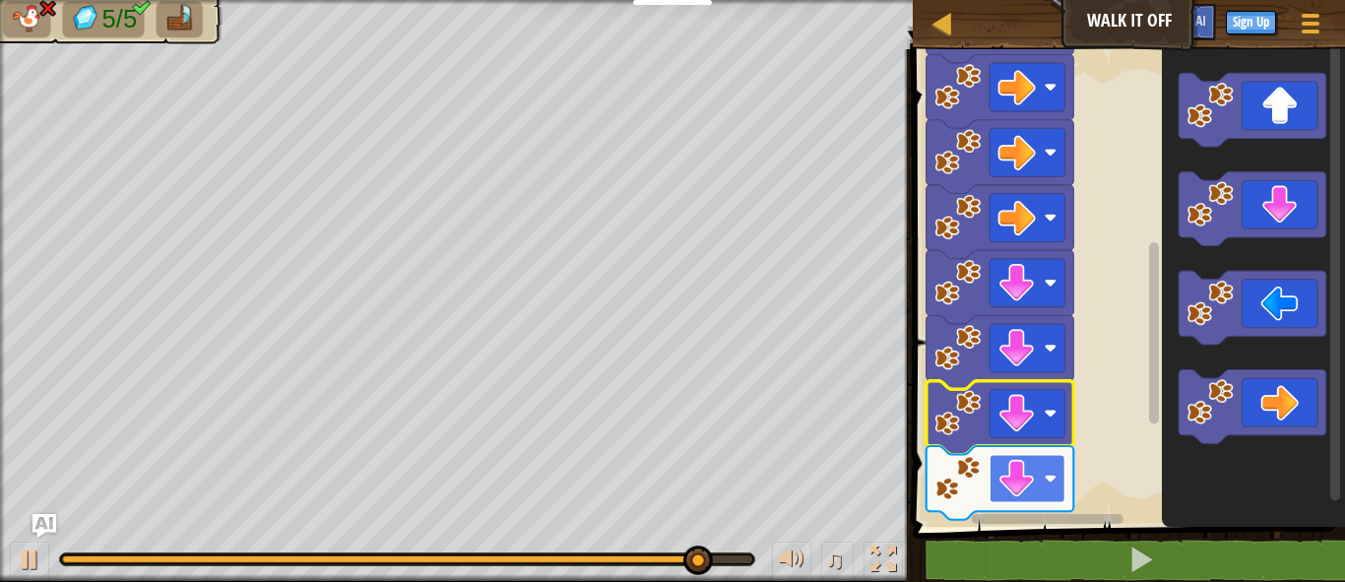
click at [1025, 479] on image "Blockly Workspace" at bounding box center [1016, 478] width 37 height 37
